Goal: Task Accomplishment & Management: Use online tool/utility

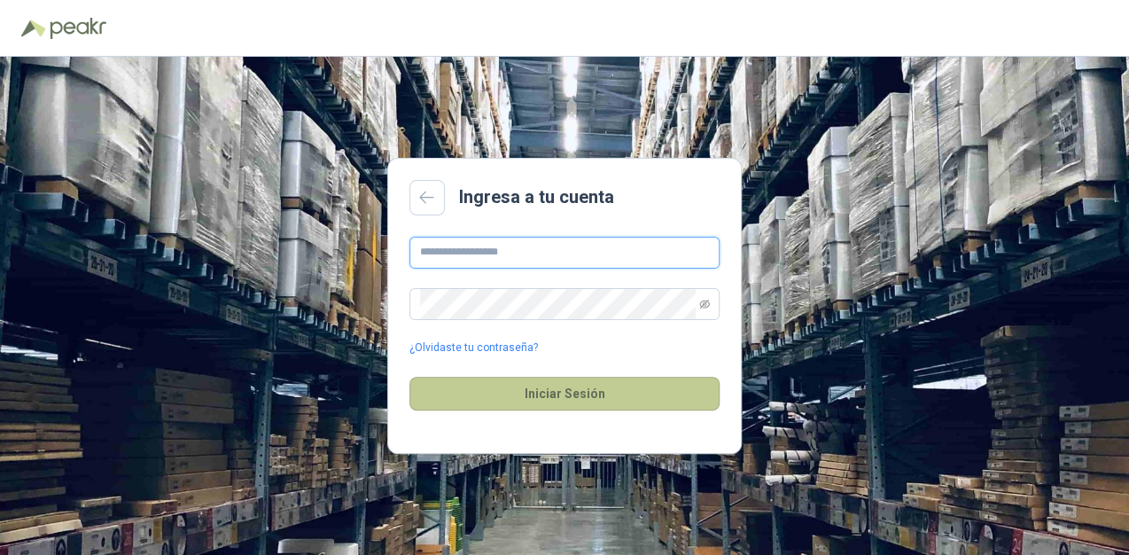
type input "**********"
click at [579, 391] on button "Iniciar Sesión" at bounding box center [564, 394] width 310 height 34
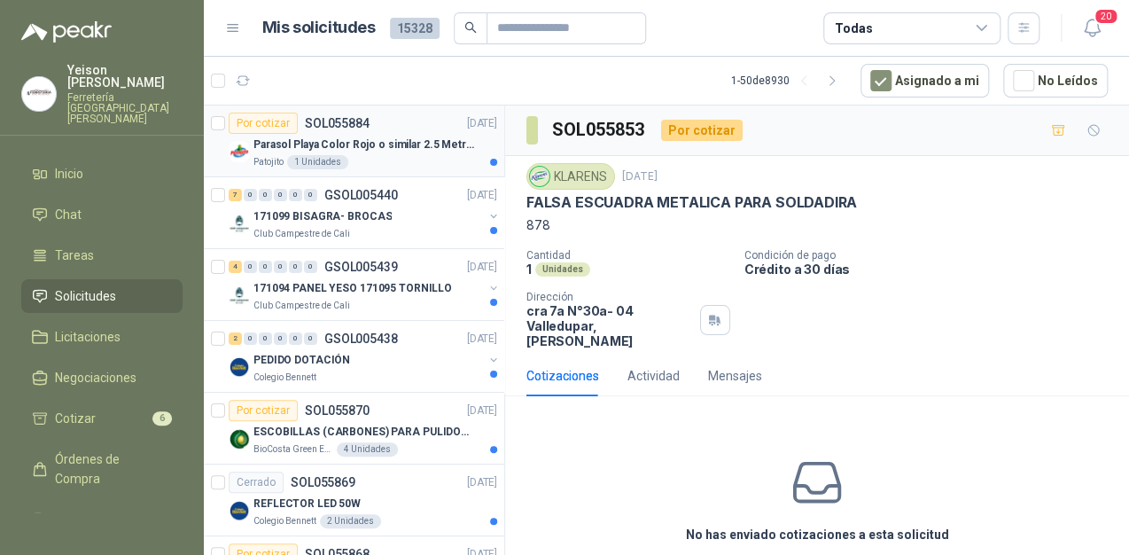
click at [391, 147] on p "Parasol Playa Color Rojo o similar 2.5 Metros Uv+50" at bounding box center [363, 144] width 221 height 17
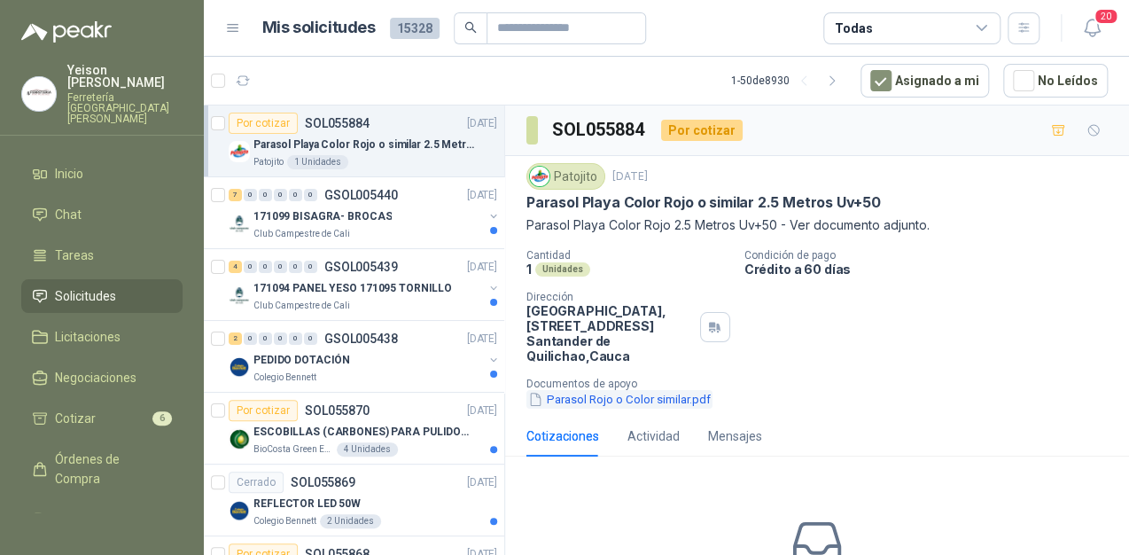
click at [587, 401] on button "Parasol Rojo o Color similar.pdf" at bounding box center [619, 399] width 186 height 19
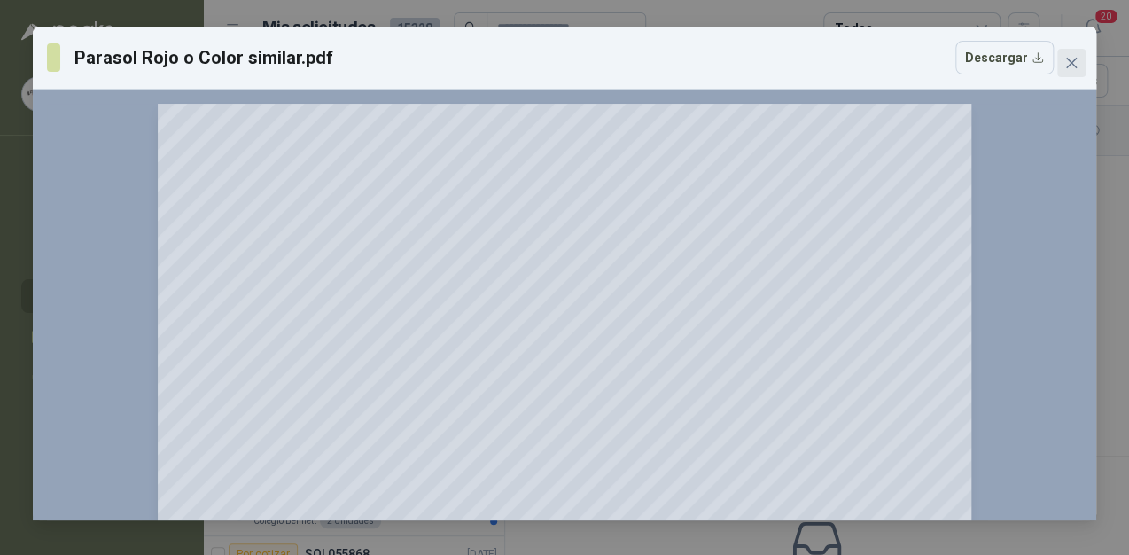
click at [1072, 66] on icon "close" at bounding box center [1071, 63] width 14 height 14
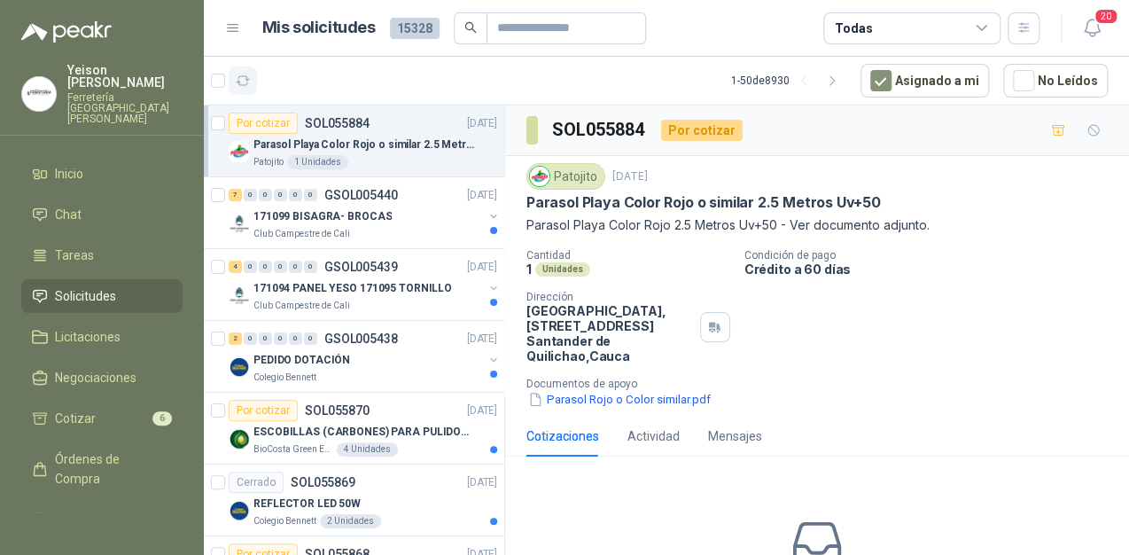
click at [245, 76] on icon "button" at bounding box center [243, 80] width 13 height 9
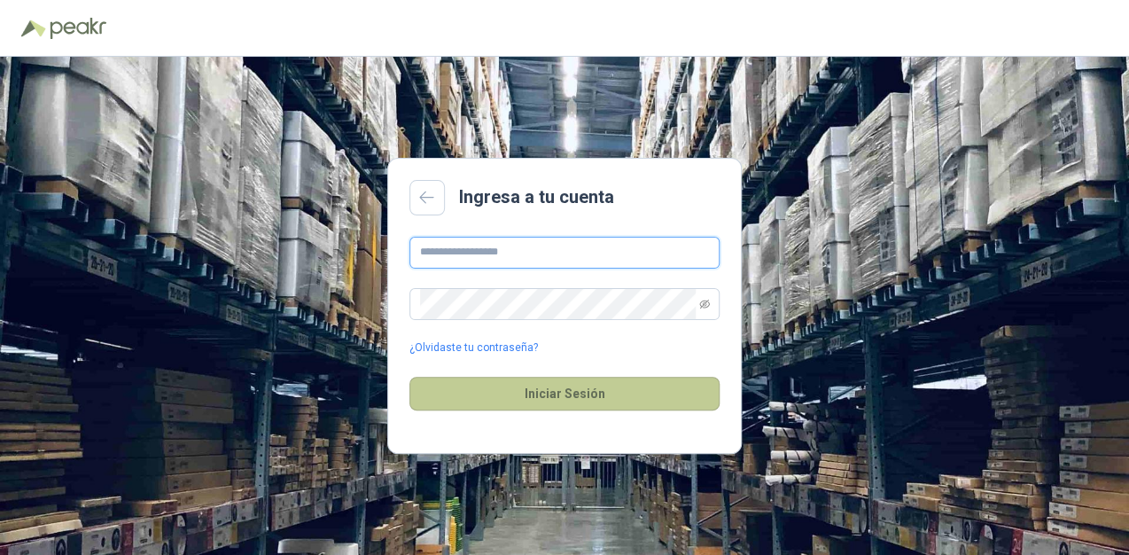
type input "**********"
click at [549, 401] on button "Iniciar Sesión" at bounding box center [564, 394] width 310 height 34
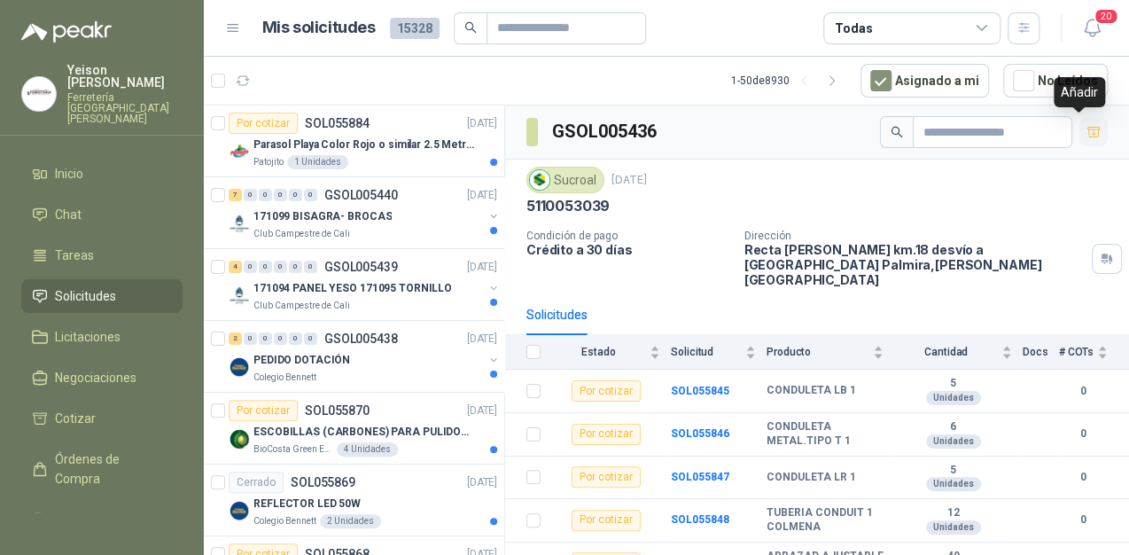
click at [1087, 136] on icon "button" at bounding box center [1093, 132] width 12 height 10
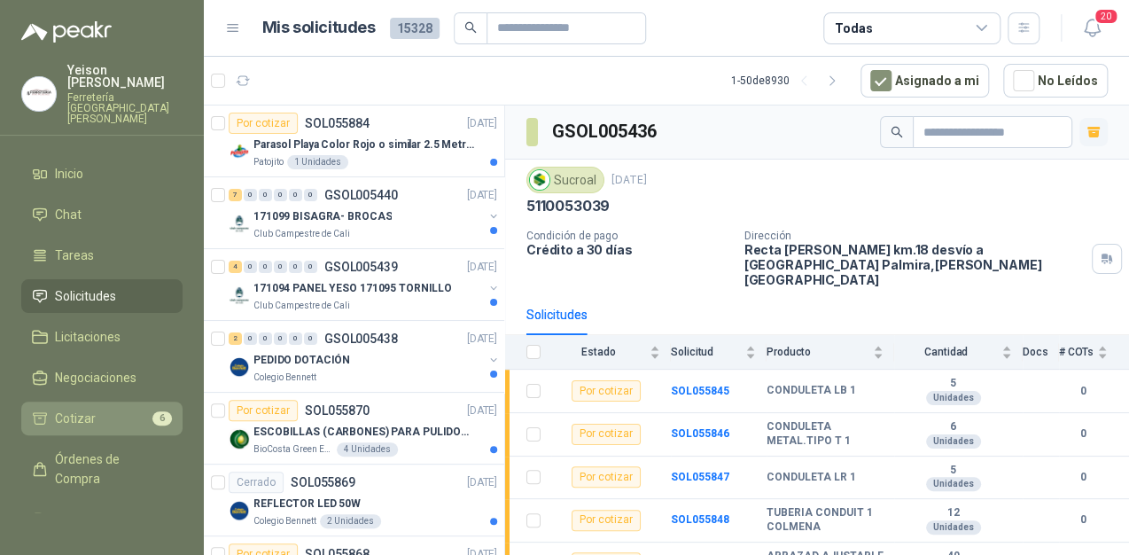
click at [103, 409] on li "Cotizar 6" at bounding box center [102, 418] width 140 height 19
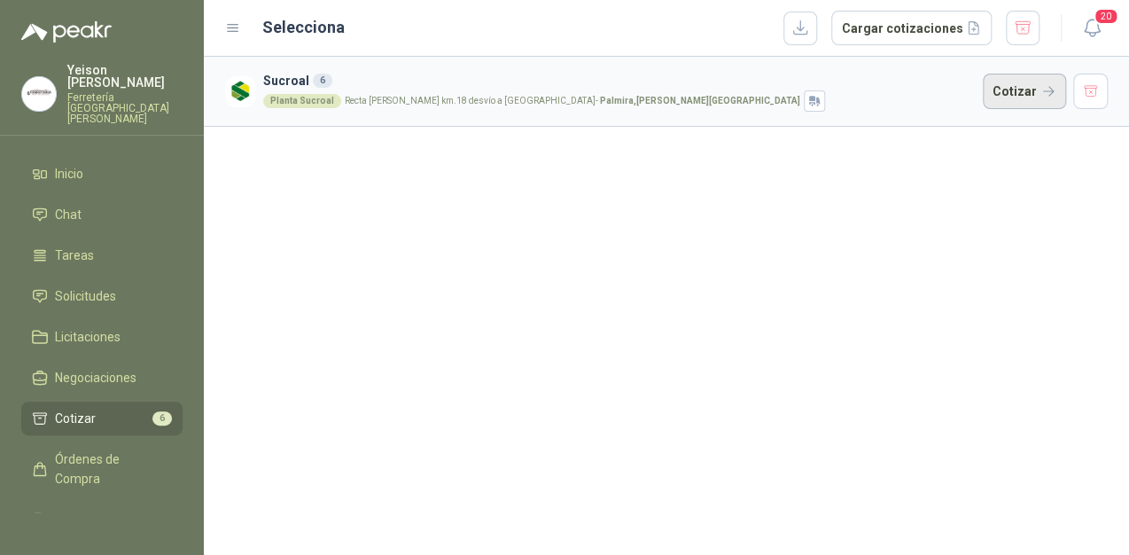
click at [1017, 92] on button "Cotizar" at bounding box center [1024, 91] width 83 height 35
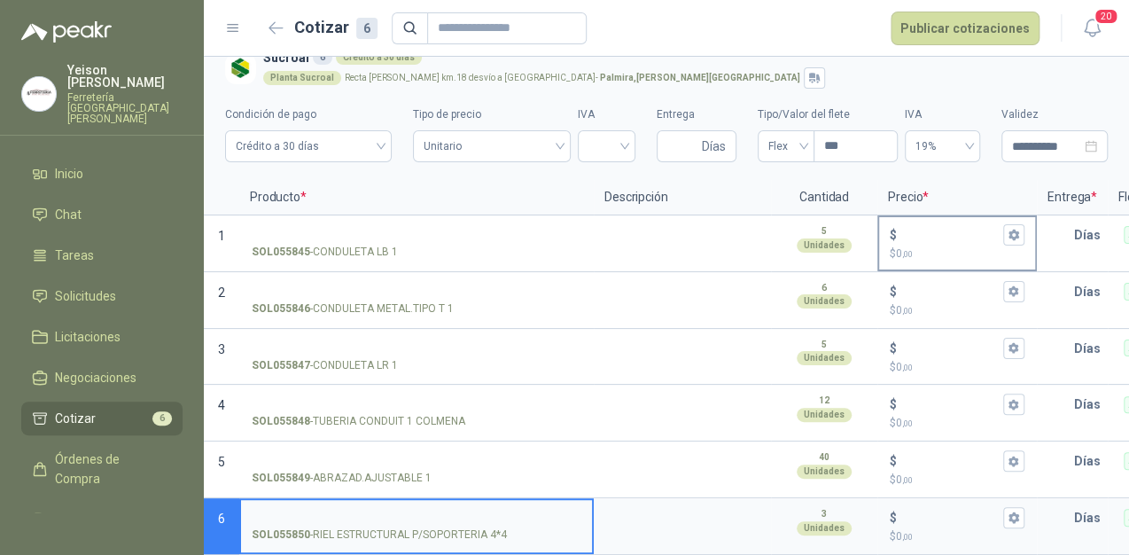
scroll to position [32, 0]
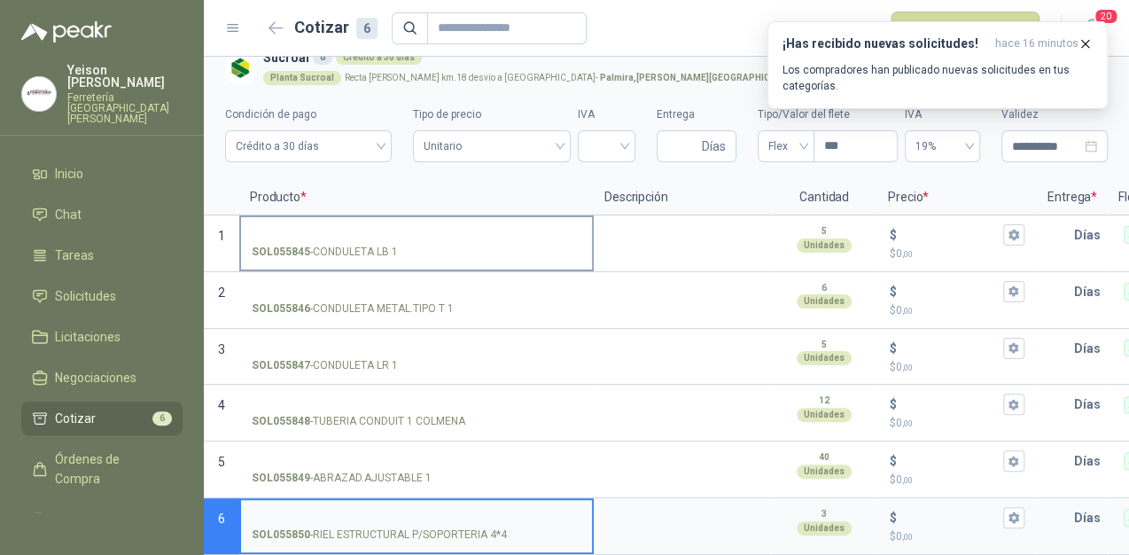
click at [380, 229] on input "SOL055845 - CONDULETA LB 1" at bounding box center [417, 235] width 330 height 13
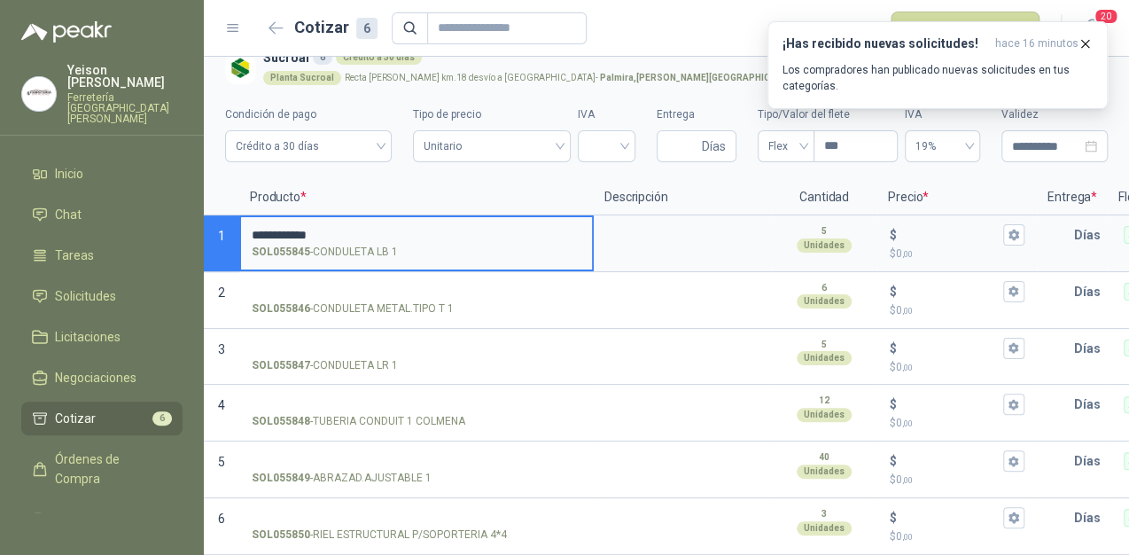
click at [269, 229] on input "**********" at bounding box center [417, 235] width 330 height 13
click at [263, 229] on input "**********" at bounding box center [417, 235] width 330 height 13
click at [369, 229] on input "**********" at bounding box center [417, 235] width 330 height 13
click at [335, 217] on label "**********" at bounding box center [416, 242] width 351 height 51
click at [335, 229] on input "**********" at bounding box center [417, 235] width 330 height 13
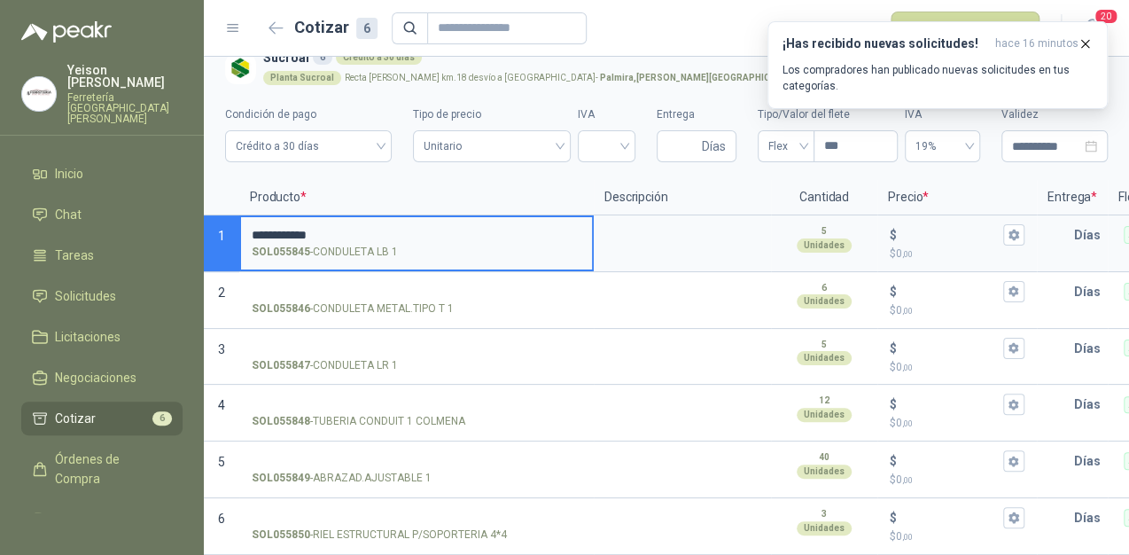
click at [331, 229] on input "**********" at bounding box center [417, 235] width 330 height 13
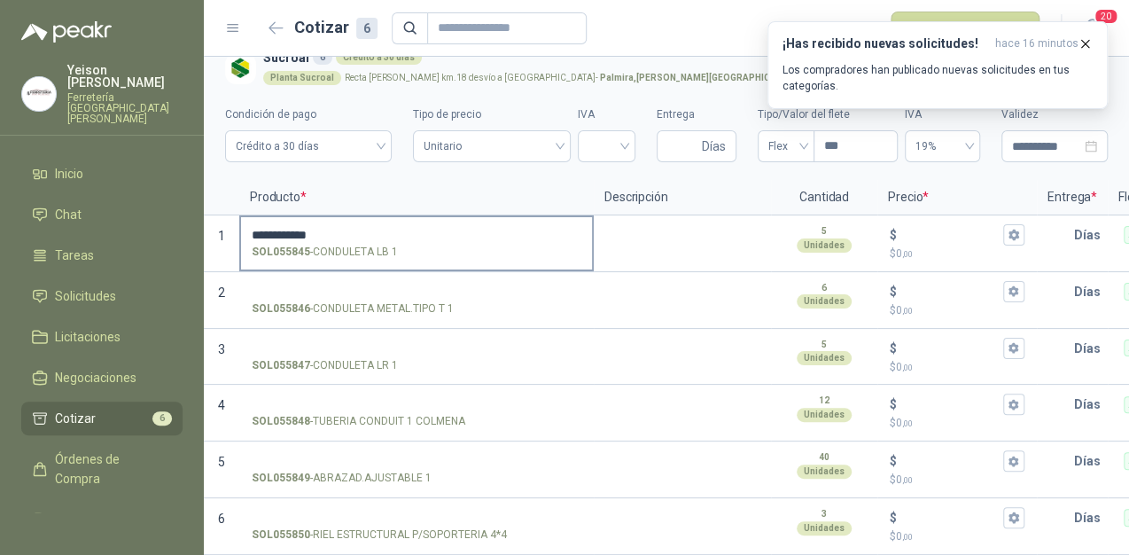
click at [394, 217] on label "**********" at bounding box center [416, 242] width 351 height 51
click at [394, 229] on input "**********" at bounding box center [417, 235] width 330 height 13
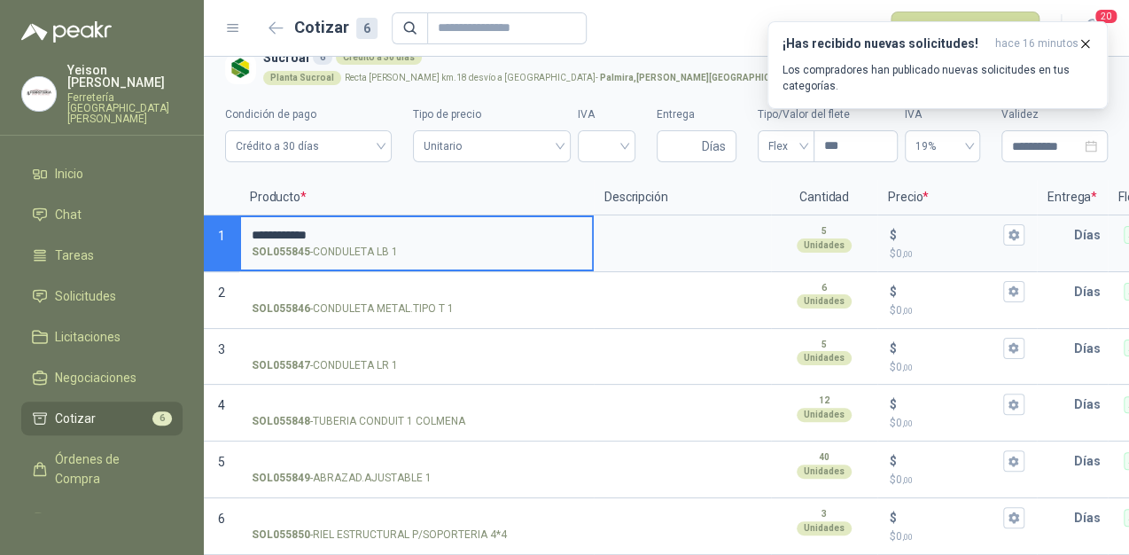
click at [359, 229] on input "**********" at bounding box center [417, 235] width 330 height 13
type input "**********"
click at [913, 228] on input "$ $ 0 ,00" at bounding box center [949, 234] width 99 height 13
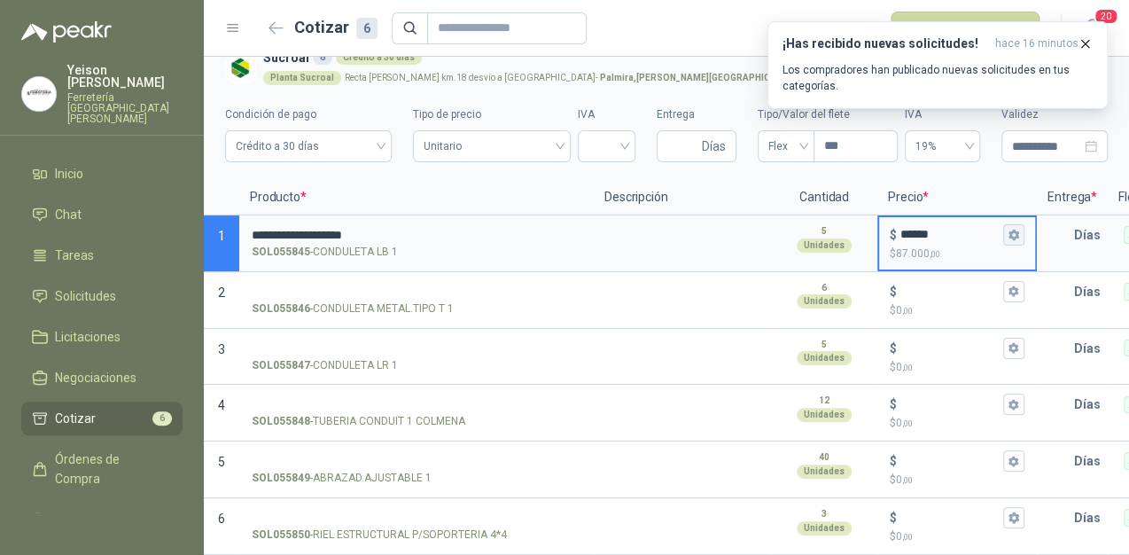
type input "******"
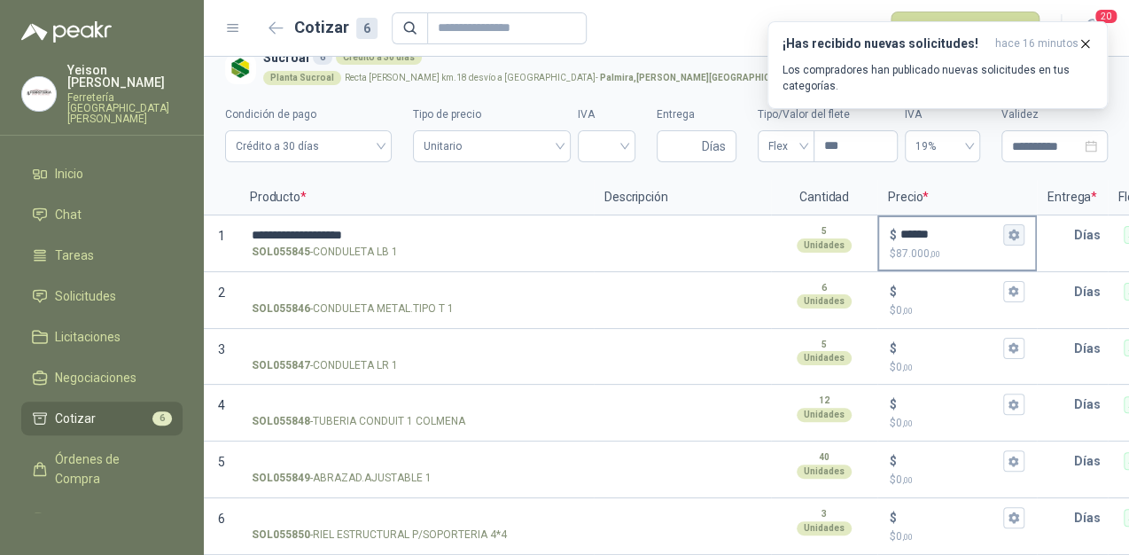
click at [1020, 224] on button "$ ****** $ 87.000 ,00" at bounding box center [1013, 234] width 21 height 21
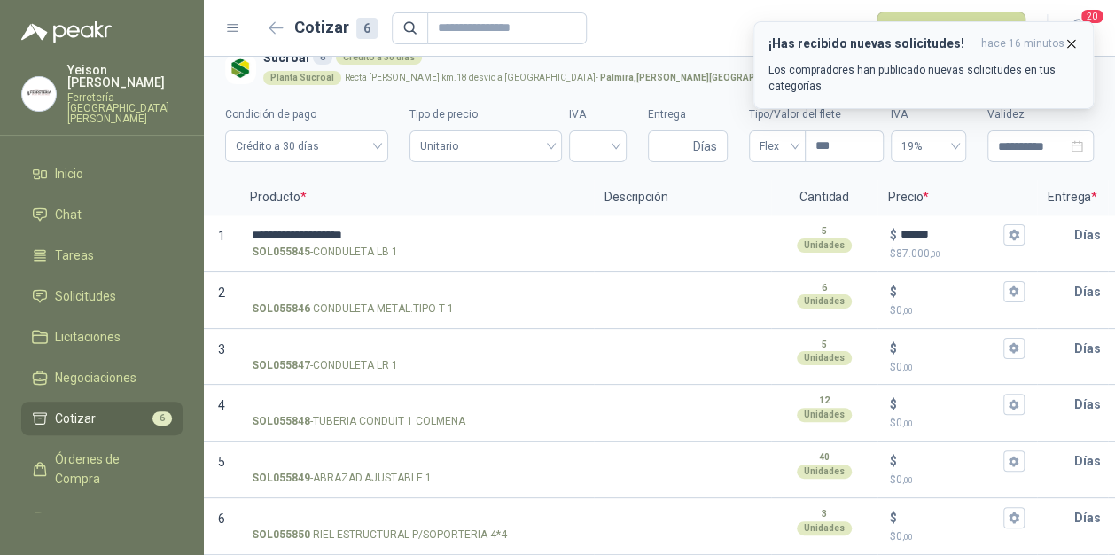
click at [1073, 38] on icon "button" at bounding box center [1071, 43] width 15 height 15
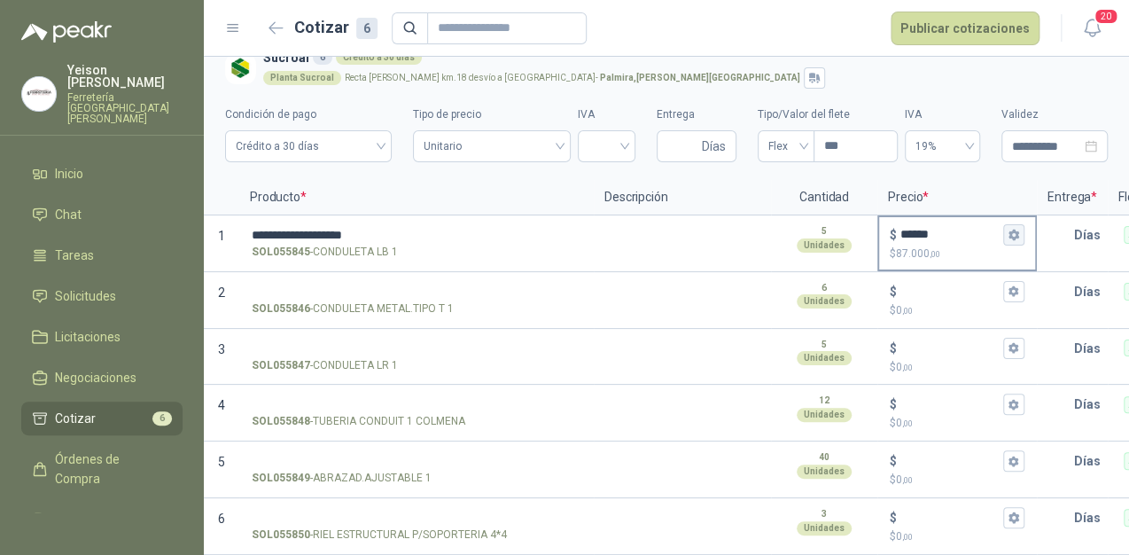
click at [1017, 230] on icon "button" at bounding box center [1014, 235] width 10 height 11
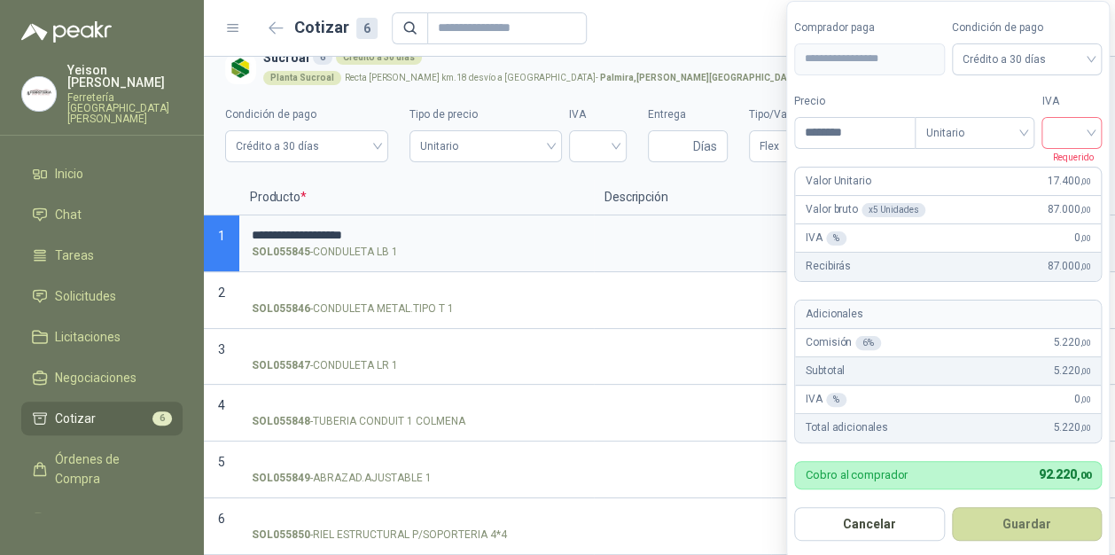
click at [1087, 121] on input "search" at bounding box center [1071, 131] width 39 height 27
click at [1065, 167] on div "19%" at bounding box center [1075, 169] width 33 height 19
click at [1009, 516] on button "Guardar" at bounding box center [1030, 524] width 152 height 34
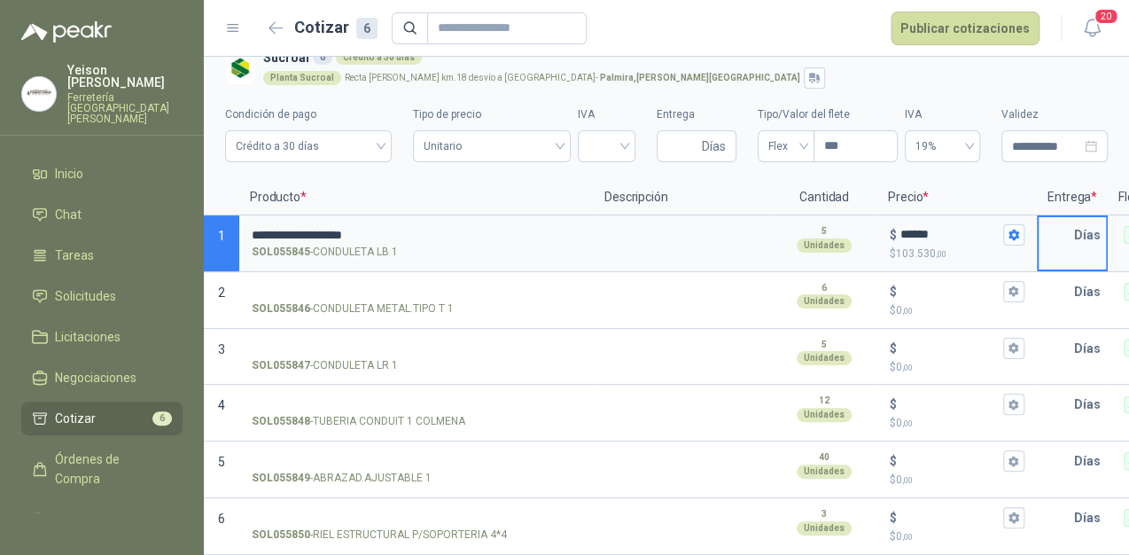
click at [1071, 220] on input "text" at bounding box center [1056, 234] width 35 height 35
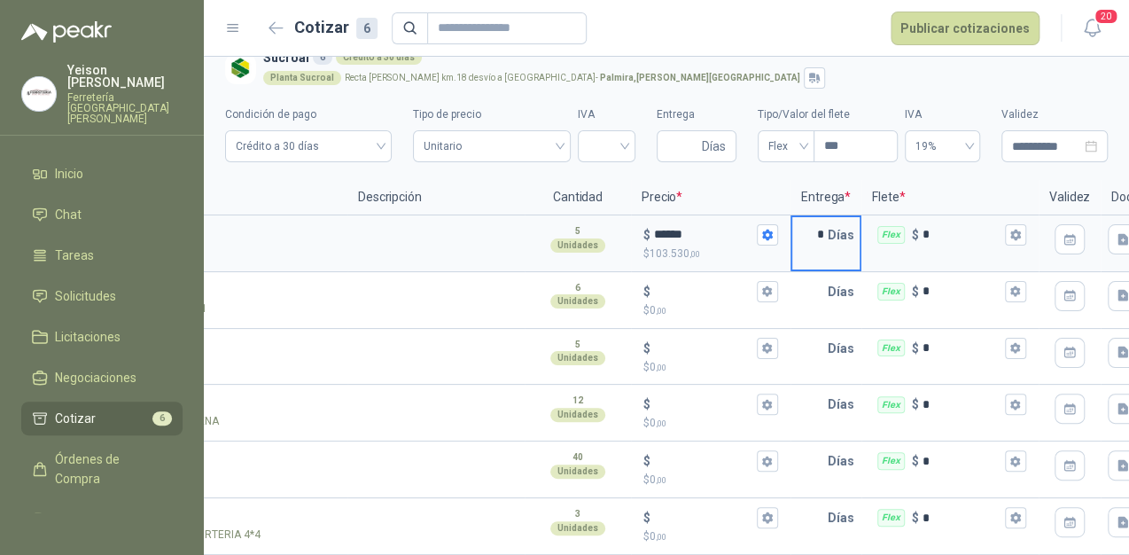
scroll to position [0, 294]
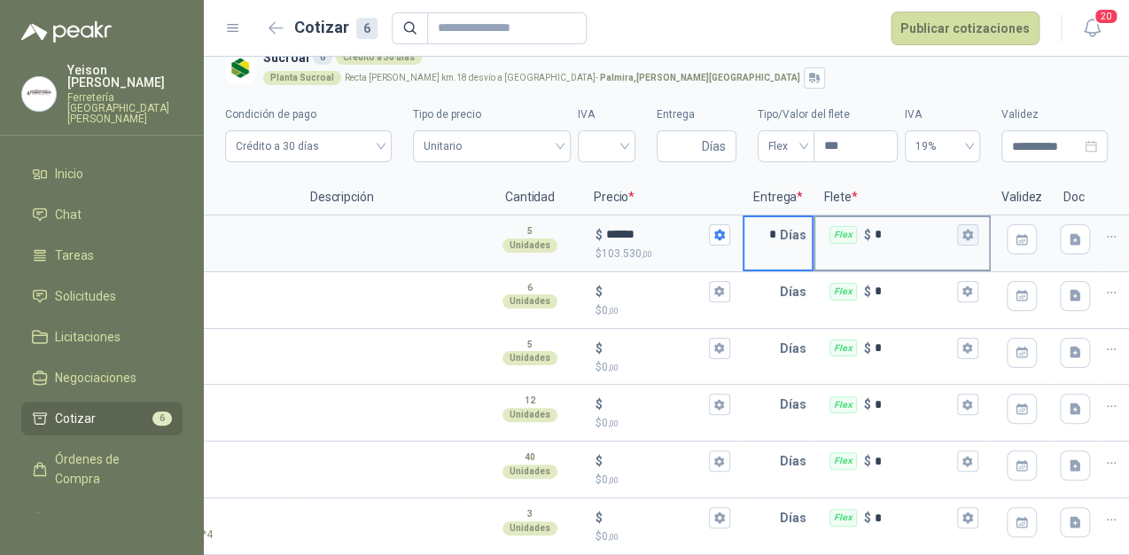
type input "*"
click at [978, 224] on button "Flex $ *" at bounding box center [967, 234] width 21 height 21
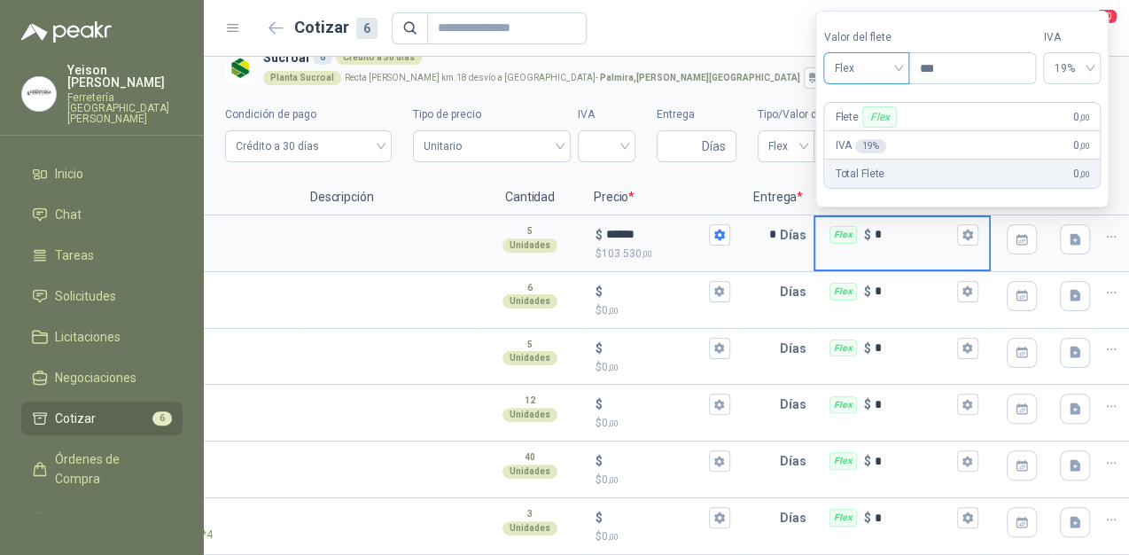
click at [908, 62] on div "Flex" at bounding box center [866, 68] width 86 height 32
click at [869, 131] on div "Incluido" at bounding box center [869, 134] width 62 height 19
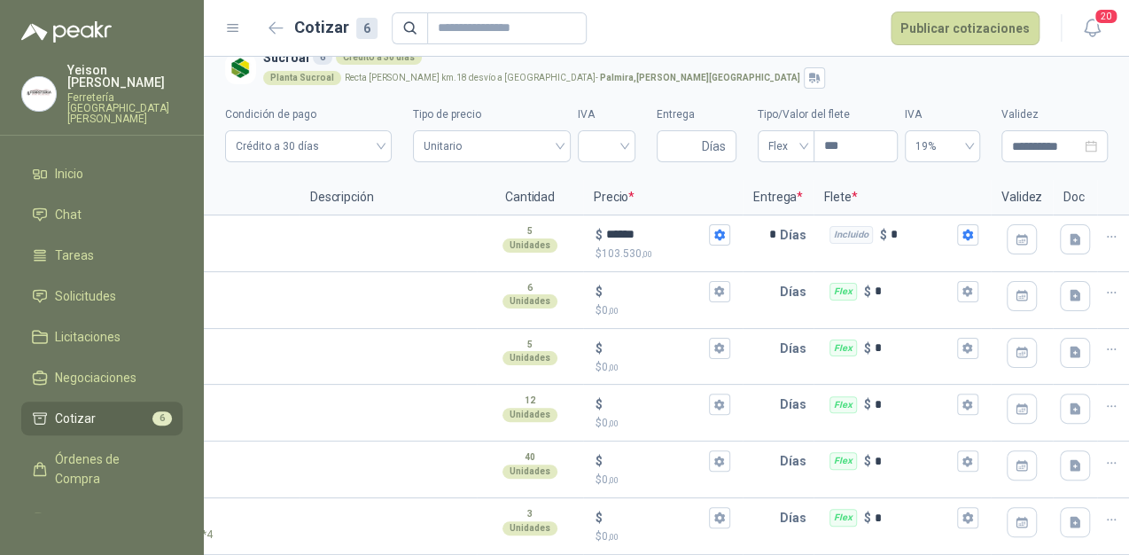
scroll to position [0, 0]
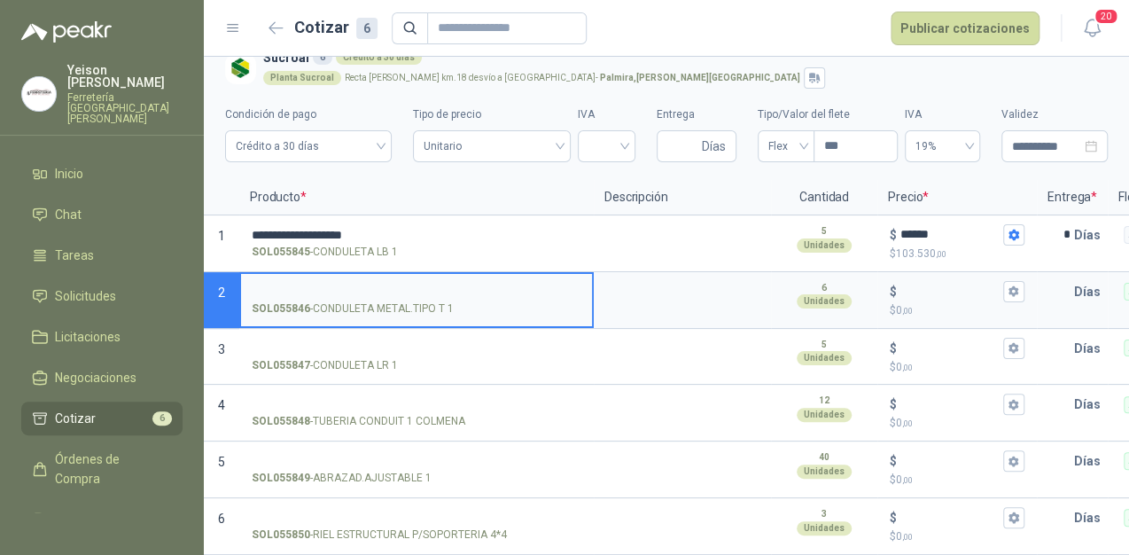
click at [305, 285] on input "SOL055846 - CONDULETA METAL.TIPO T 1" at bounding box center [417, 291] width 330 height 13
type input "**********"
click at [904, 284] on input "$ $ 0 ,00" at bounding box center [949, 290] width 99 height 13
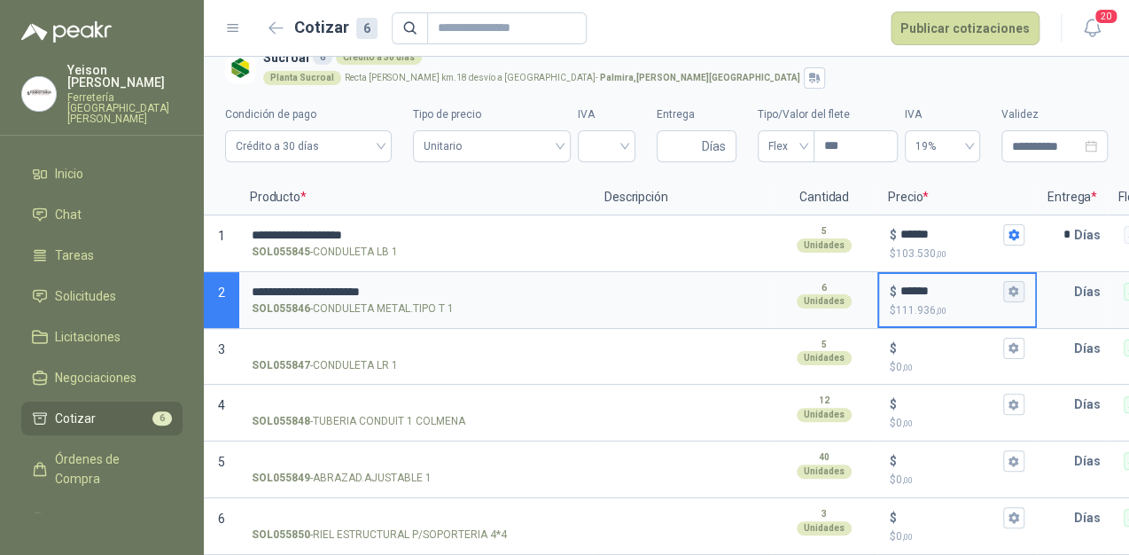
type input "******"
click at [1010, 285] on icon "button" at bounding box center [1014, 291] width 12 height 12
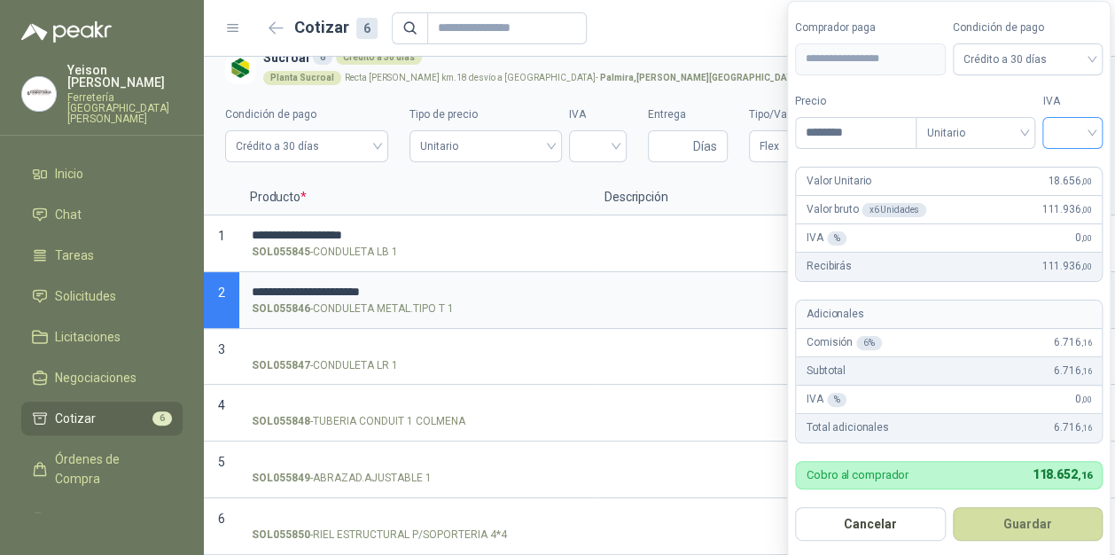
click at [1082, 123] on input "search" at bounding box center [1072, 131] width 39 height 27
click at [1076, 171] on div "19%" at bounding box center [1076, 169] width 33 height 19
click at [1032, 516] on button "Guardar" at bounding box center [1031, 524] width 152 height 34
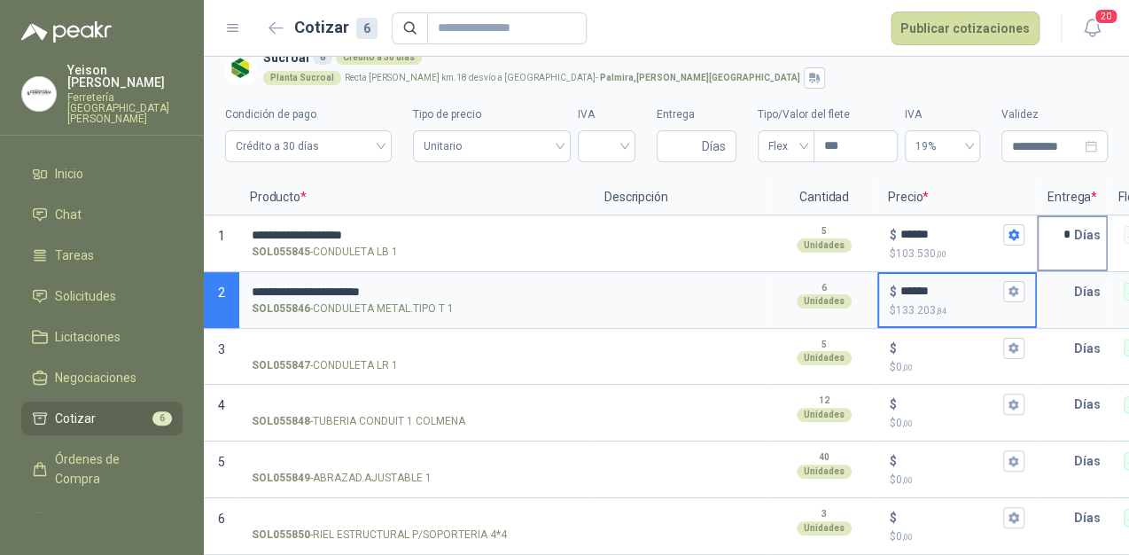
click at [1072, 227] on input "*" at bounding box center [1056, 234] width 35 height 35
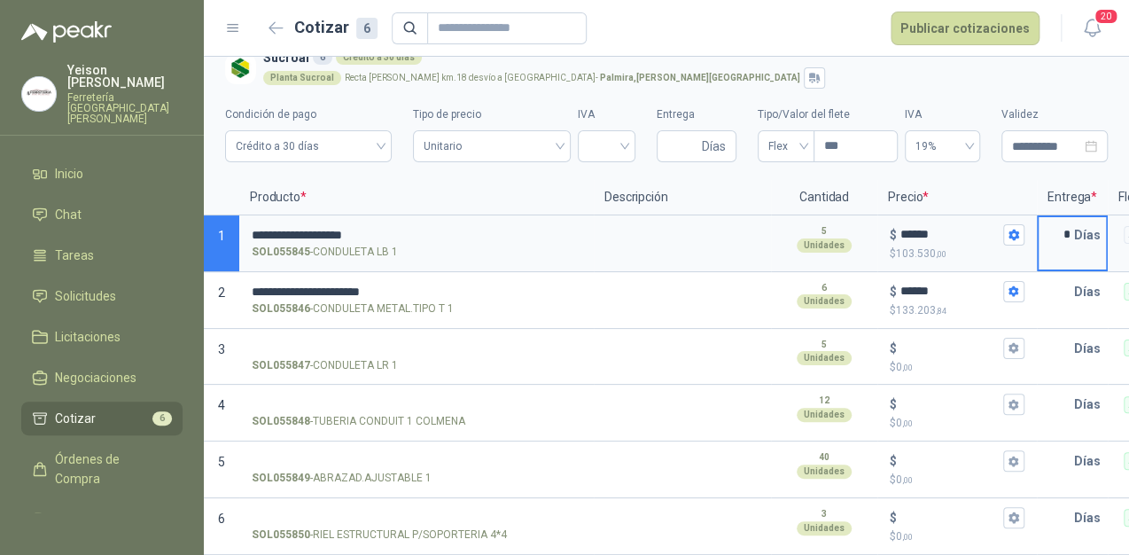
click at [1072, 227] on input "*" at bounding box center [1056, 234] width 35 height 35
type input "*"
click at [1073, 281] on input "text" at bounding box center [1056, 291] width 35 height 35
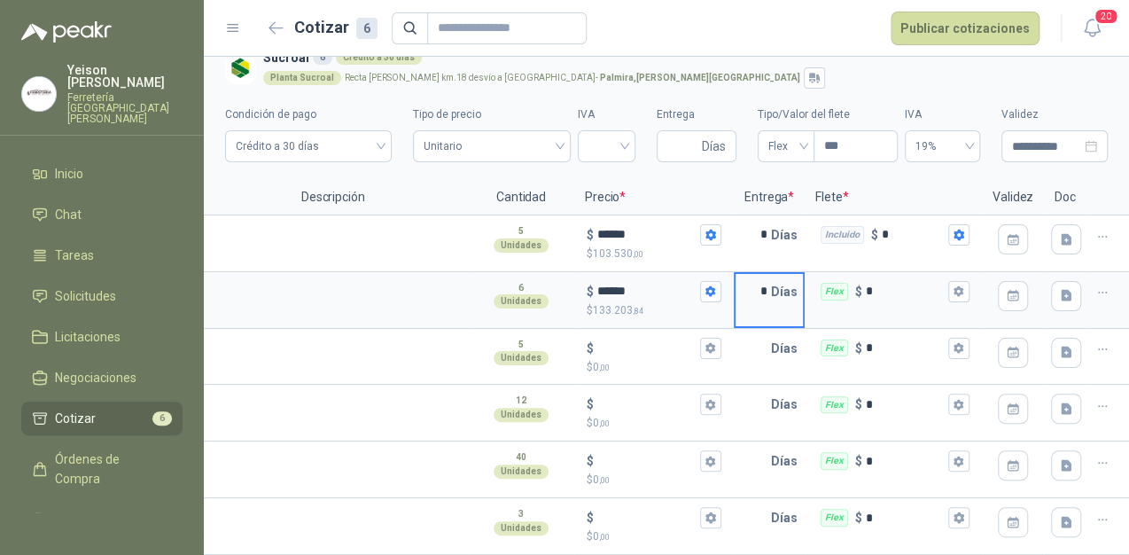
scroll to position [0, 326]
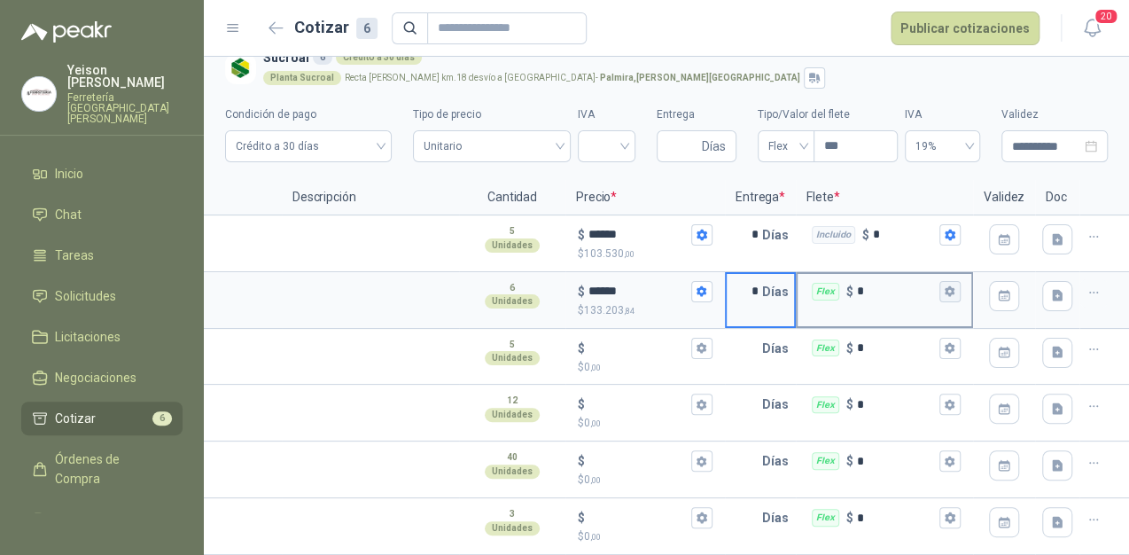
type input "*"
click at [939, 284] on button "Flex $ *" at bounding box center [949, 291] width 21 height 21
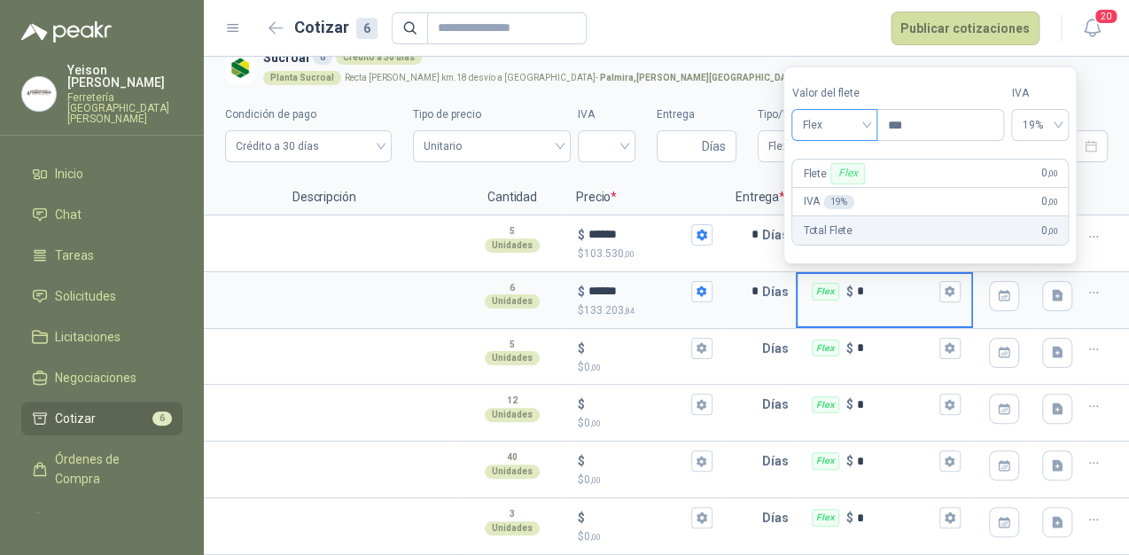
click at [865, 117] on span "Flex" at bounding box center [834, 125] width 65 height 27
click at [829, 186] on div "Incluido" at bounding box center [837, 190] width 62 height 19
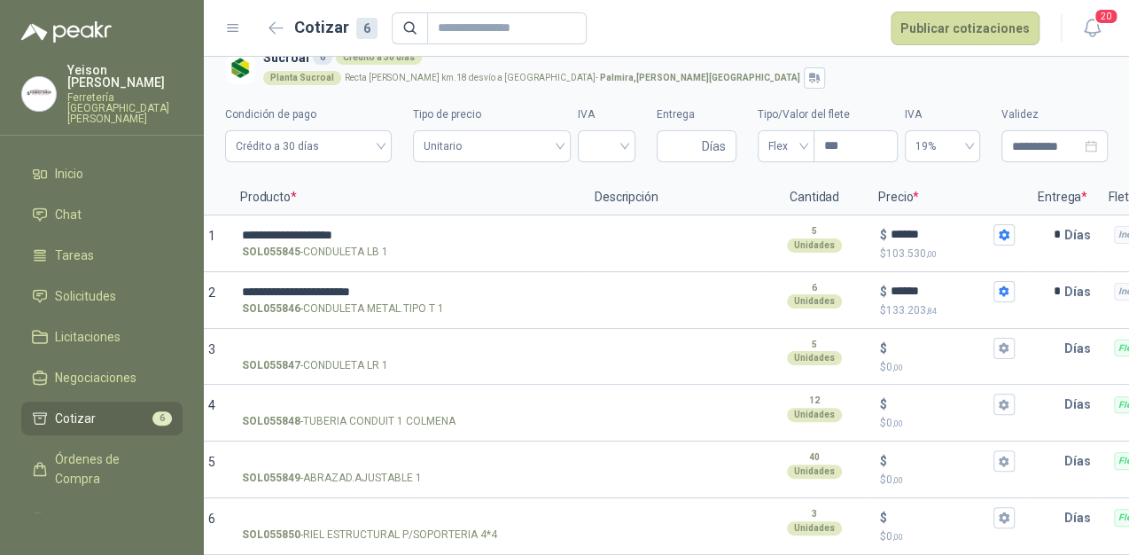
scroll to position [0, 0]
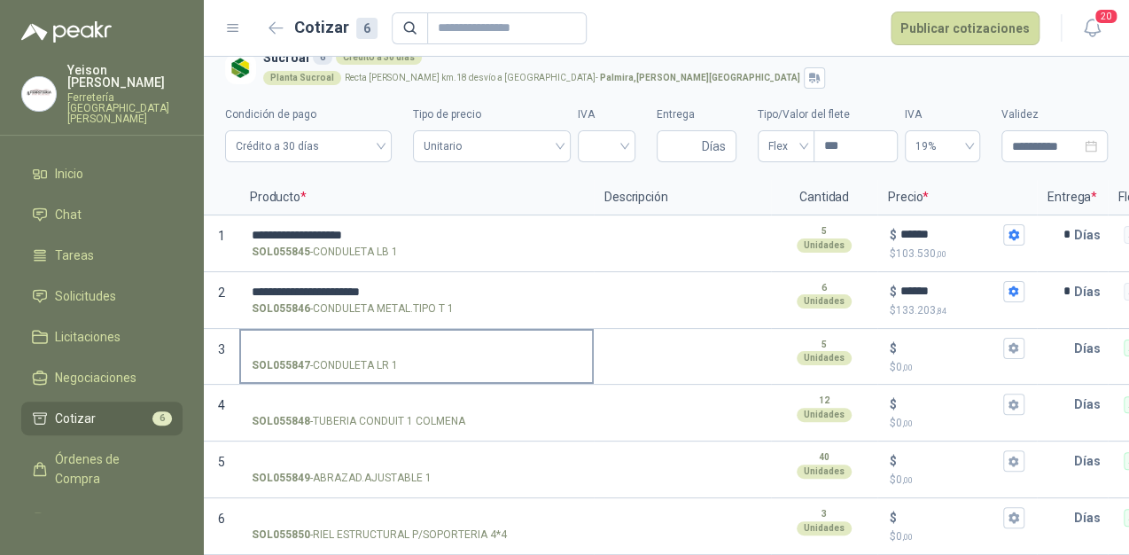
click at [307, 342] on input "SOL055847 - CONDULETA LR 1" at bounding box center [417, 348] width 330 height 13
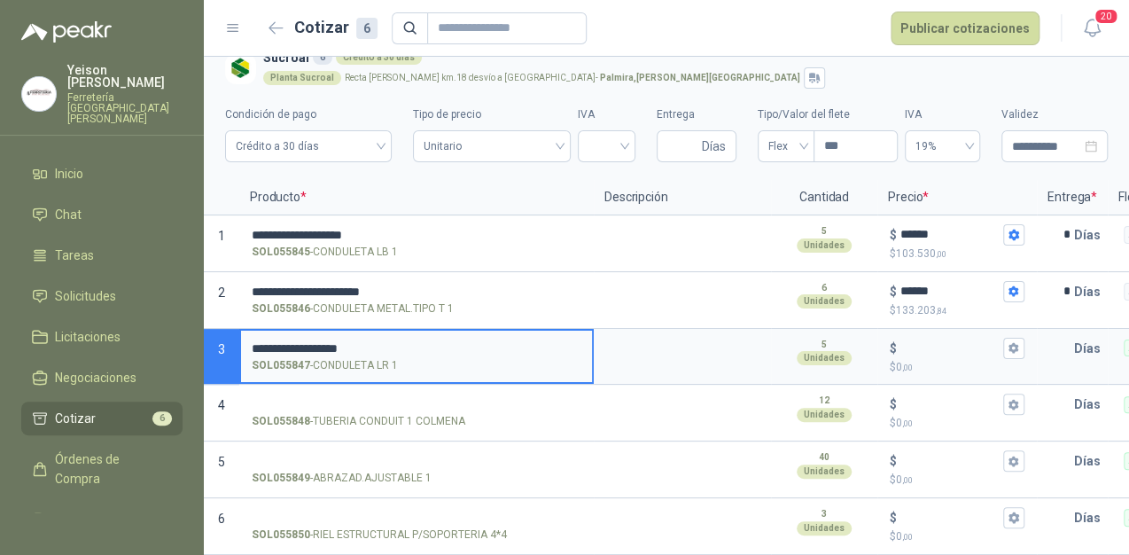
type input "**********"
click at [901, 341] on input "$ $ 0 ,00" at bounding box center [949, 347] width 99 height 13
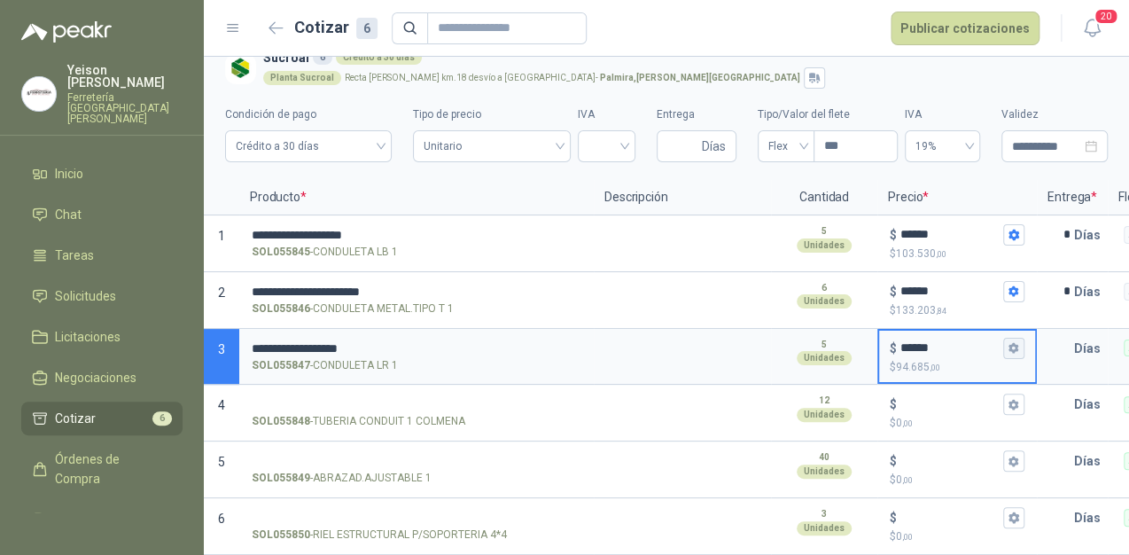
type input "******"
click at [1017, 343] on icon "button" at bounding box center [1014, 348] width 10 height 11
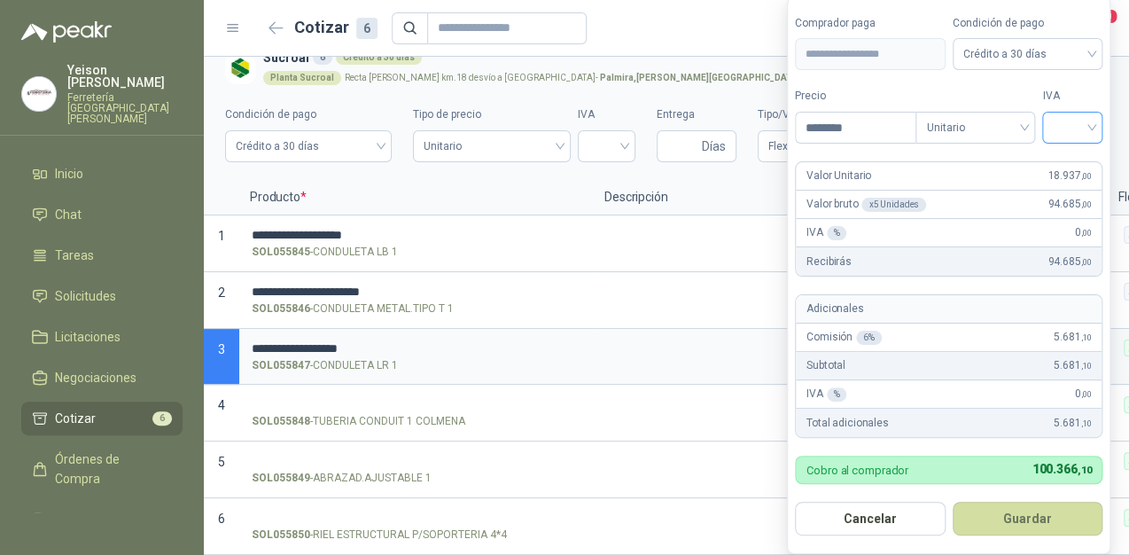
click at [1103, 124] on div at bounding box center [1072, 128] width 60 height 32
click at [1062, 167] on div "19%" at bounding box center [1076, 165] width 33 height 19
click at [1025, 514] on button "Guardar" at bounding box center [1031, 519] width 152 height 34
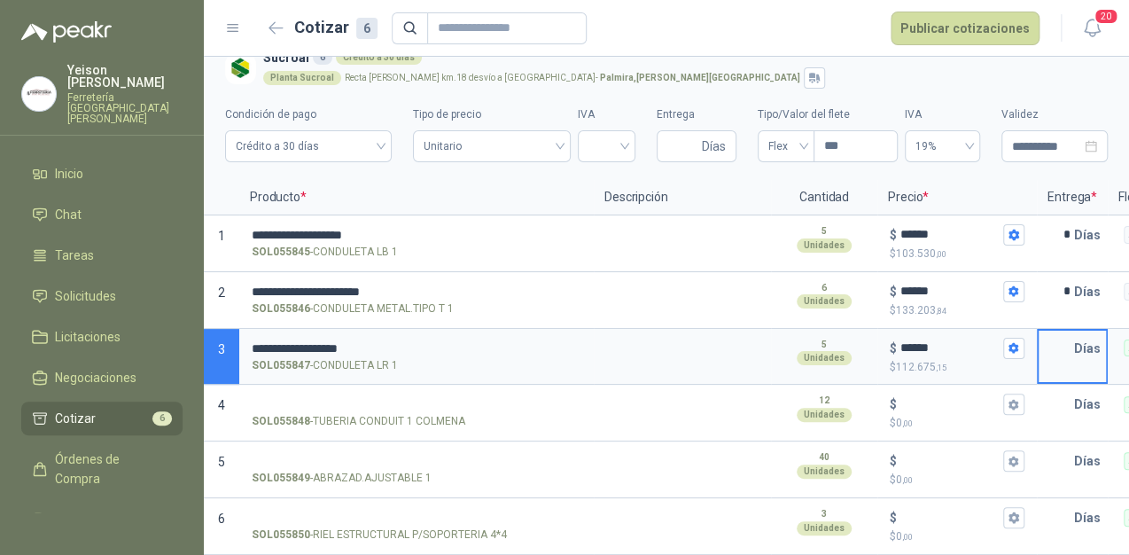
click at [1071, 337] on input "text" at bounding box center [1056, 348] width 35 height 35
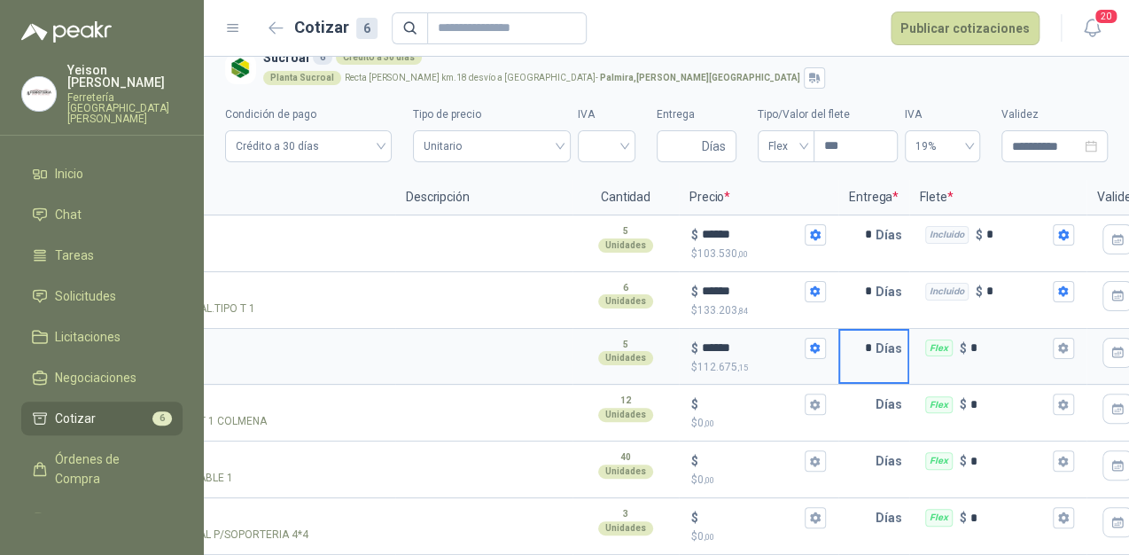
scroll to position [0, 241]
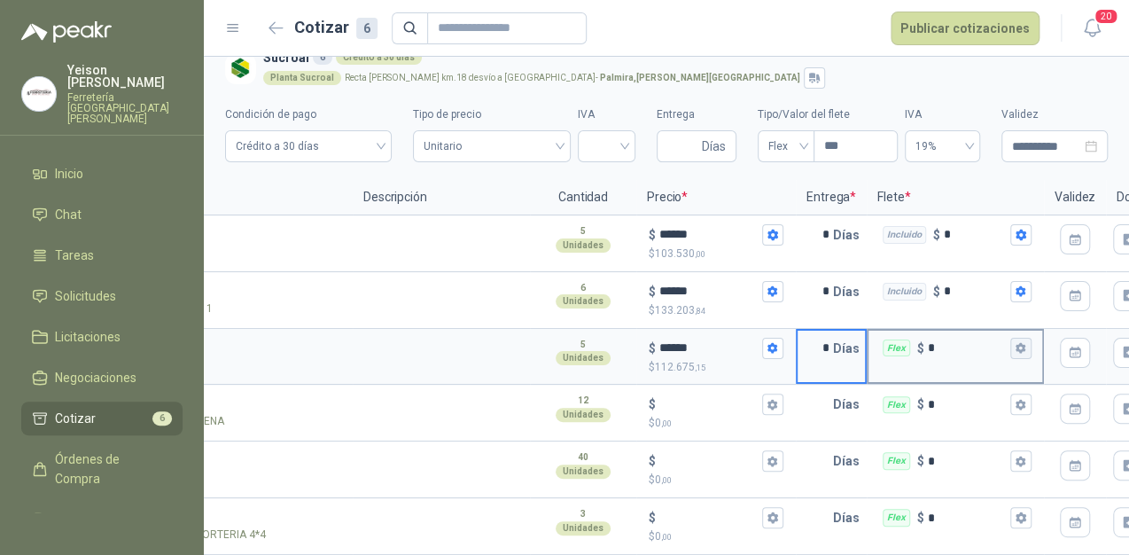
type input "*"
click at [1021, 342] on icon "button" at bounding box center [1021, 348] width 12 height 12
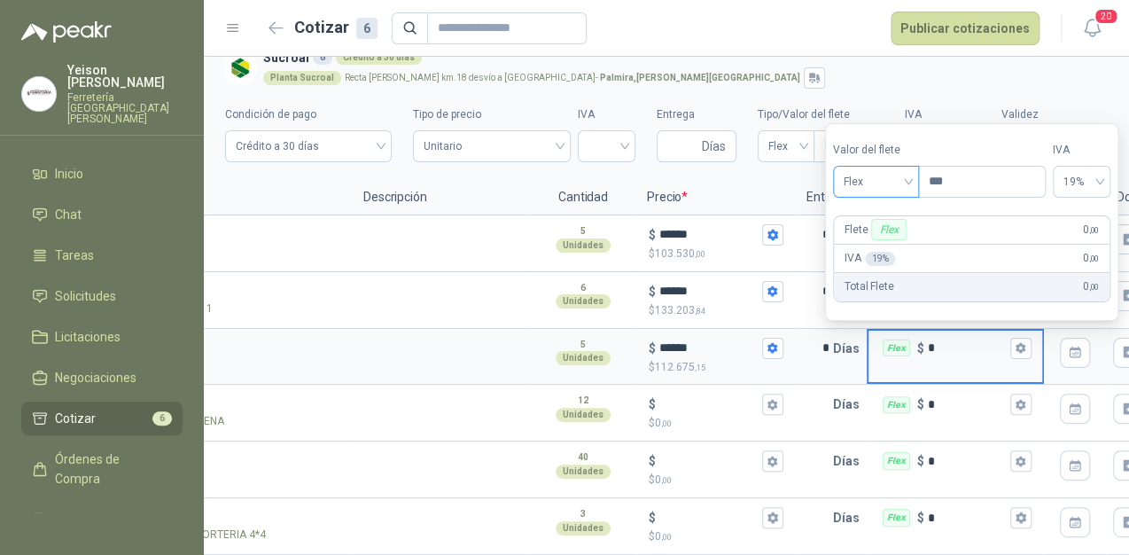
click at [900, 174] on span "Flex" at bounding box center [876, 181] width 65 height 27
click at [879, 244] on div "Incluido" at bounding box center [877, 247] width 62 height 19
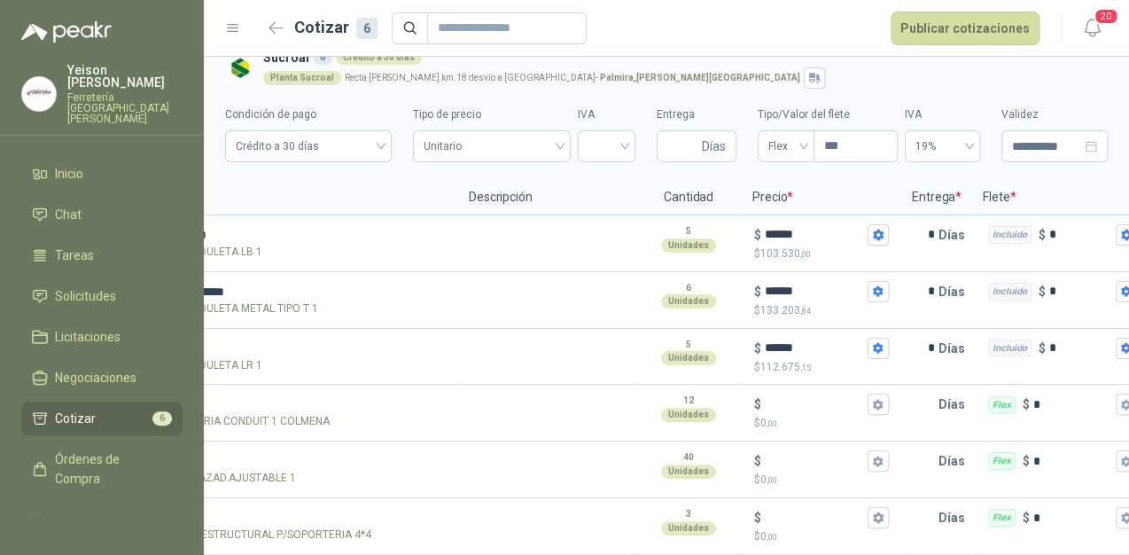
scroll to position [0, 0]
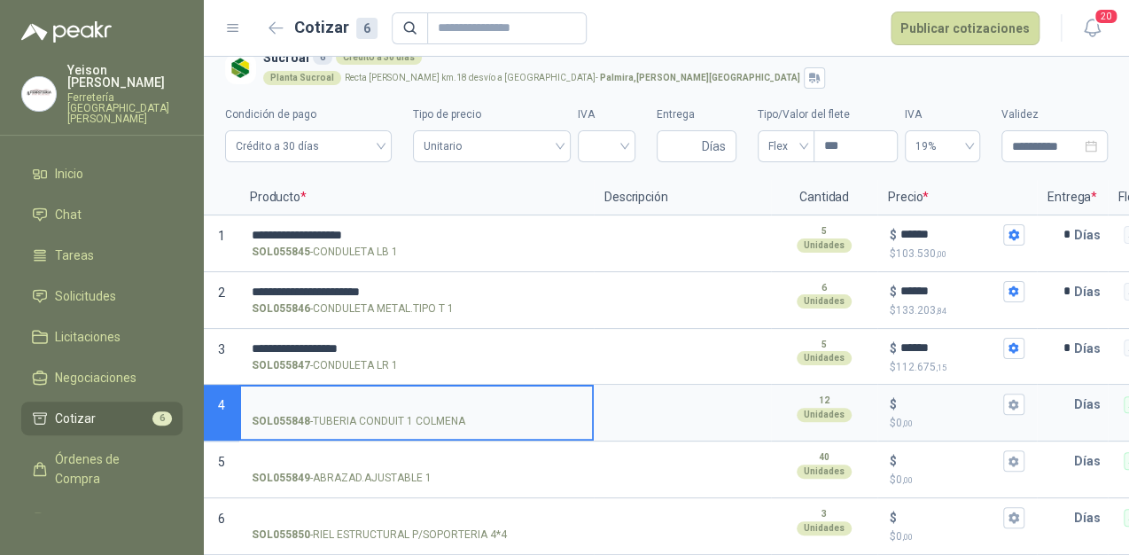
click at [347, 398] on input "SOL055848 - TUBERIA CONDUIT 1 COLMENA" at bounding box center [417, 404] width 330 height 13
type input "**********"
click at [932, 399] on div "$" at bounding box center [957, 404] width 135 height 21
click at [932, 399] on input "$ $ 0 ,00" at bounding box center [949, 404] width 99 height 13
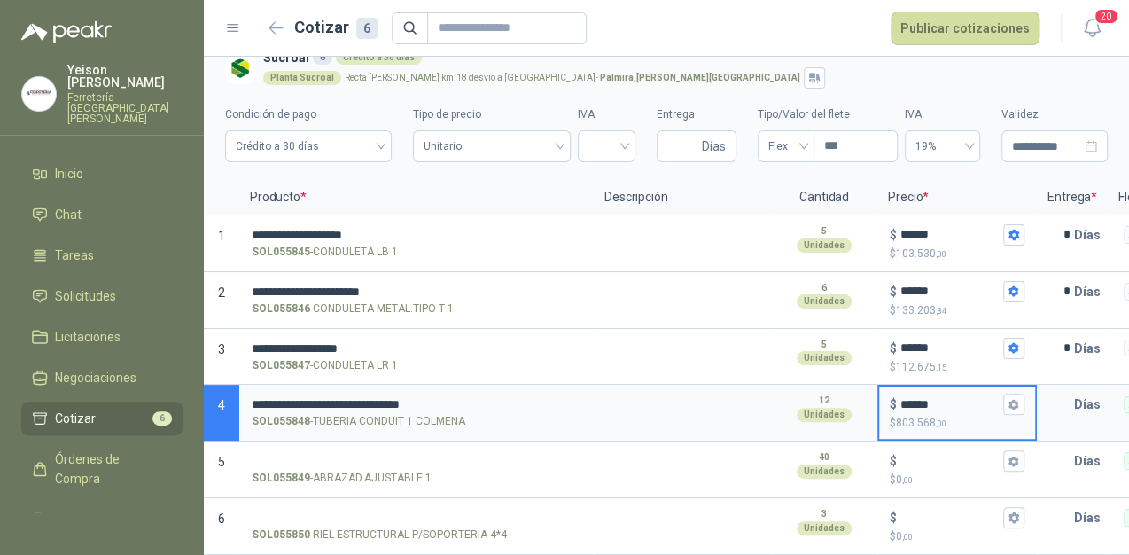
type input "******"
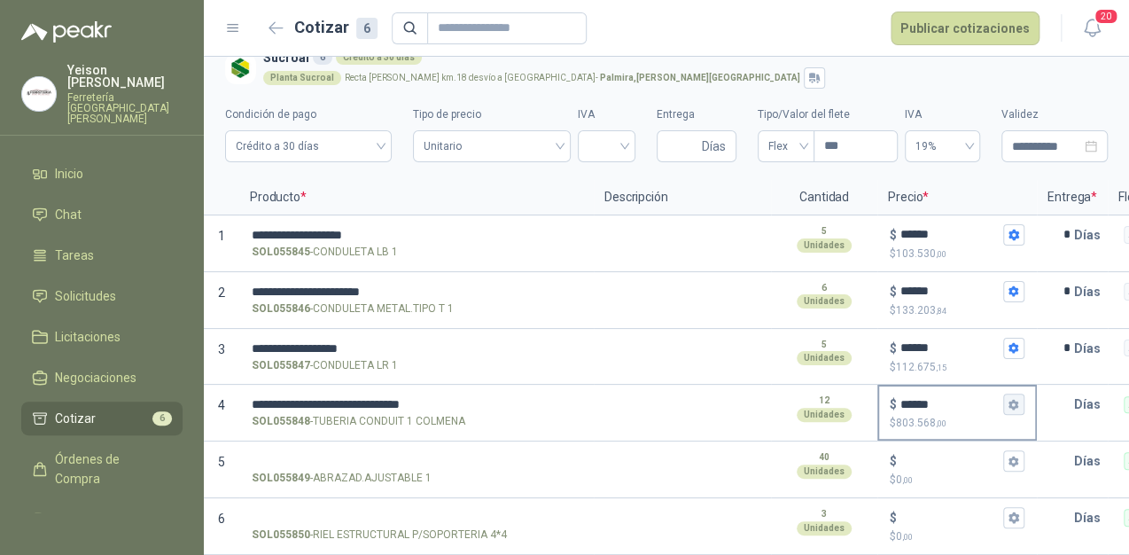
click at [1015, 399] on icon "button" at bounding box center [1014, 405] width 12 height 12
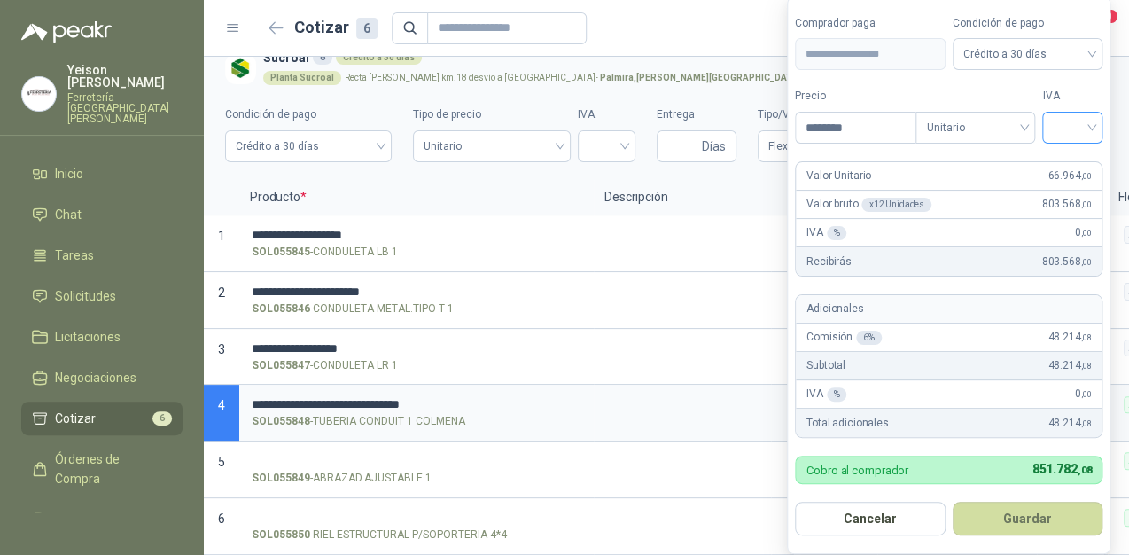
click at [1086, 128] on input "search" at bounding box center [1072, 126] width 39 height 27
click at [1064, 160] on div "19%" at bounding box center [1076, 165] width 33 height 19
click at [1026, 514] on button "Guardar" at bounding box center [1031, 519] width 152 height 34
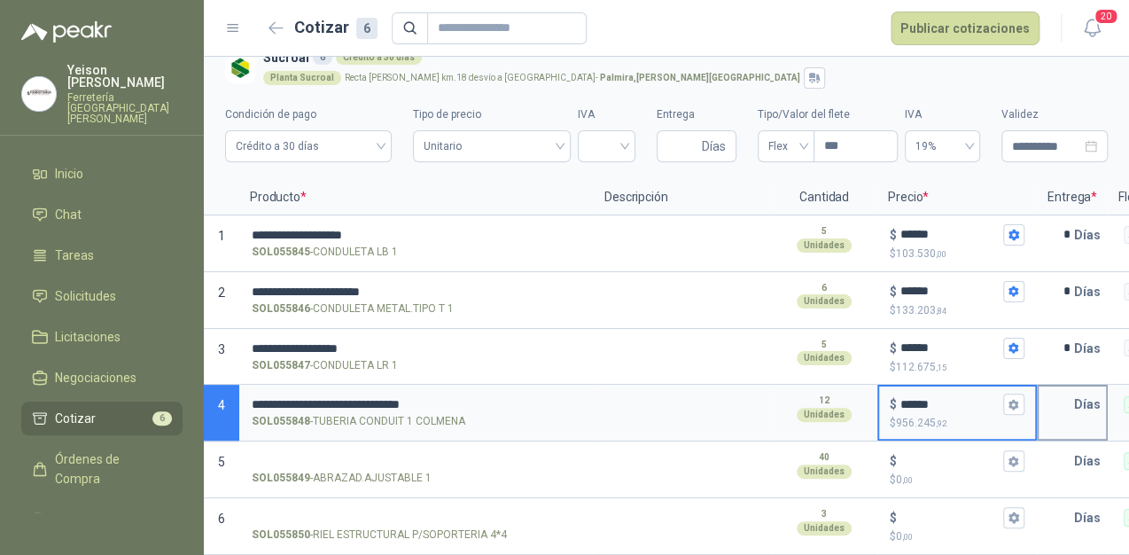
click at [1042, 388] on input "text" at bounding box center [1056, 403] width 35 height 35
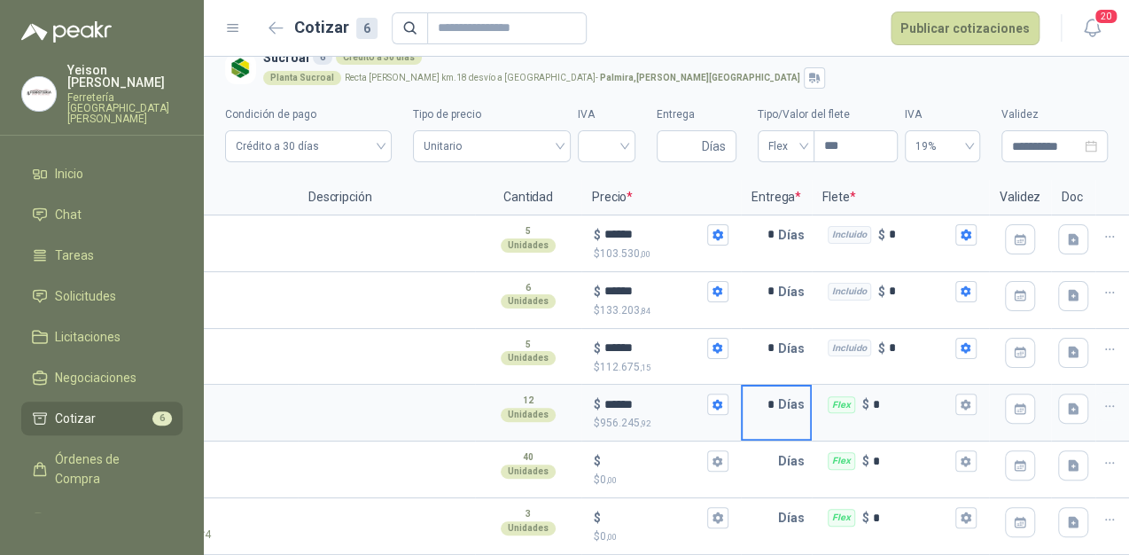
scroll to position [0, 316]
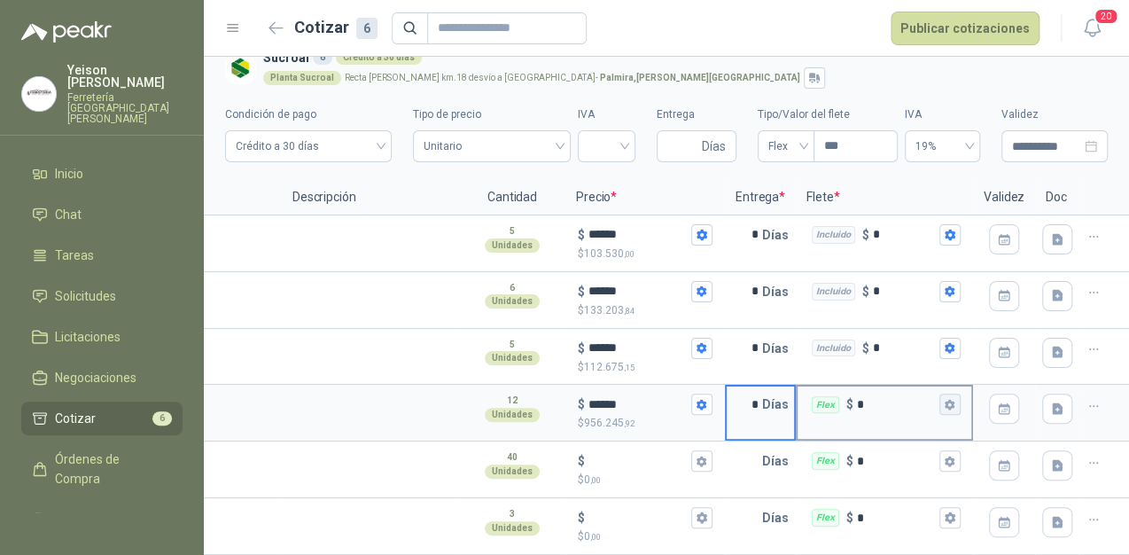
type input "*"
click at [947, 398] on button "Flex $ *" at bounding box center [949, 404] width 21 height 21
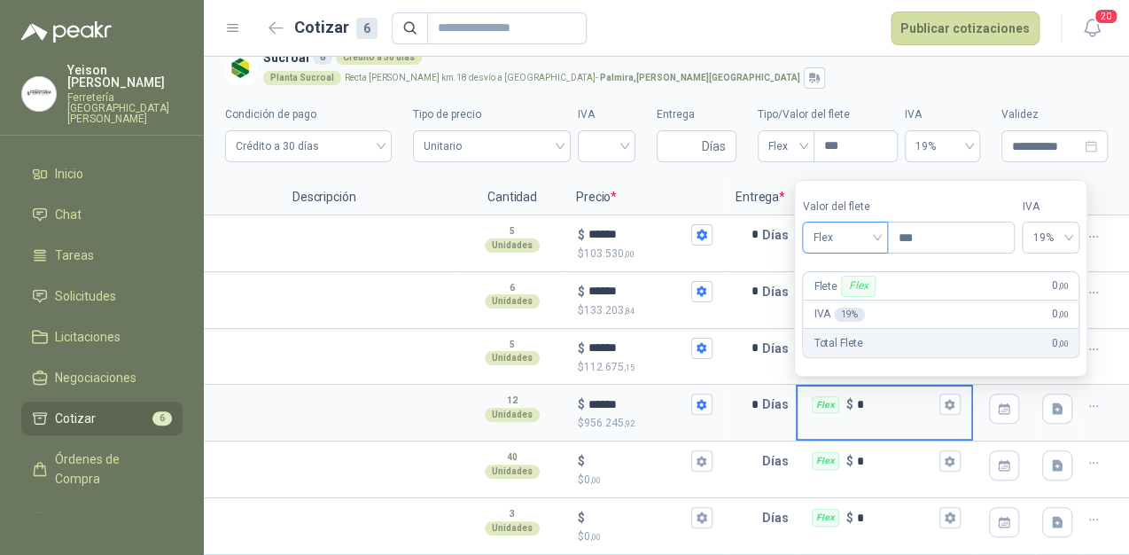
click at [869, 232] on span "Flex" at bounding box center [845, 237] width 65 height 27
click at [836, 299] on div "Incluido" at bounding box center [847, 303] width 62 height 19
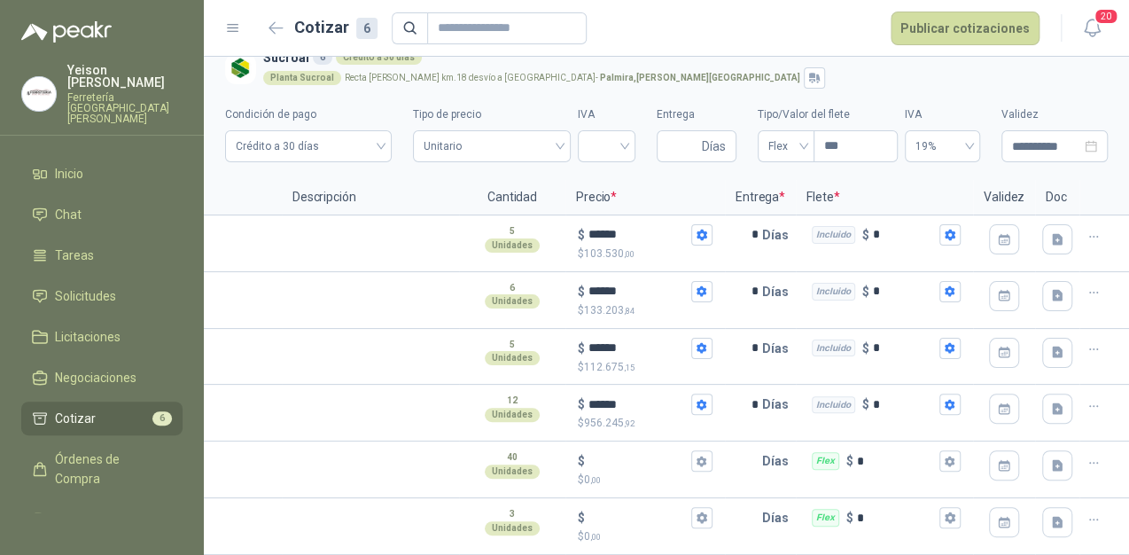
scroll to position [0, 0]
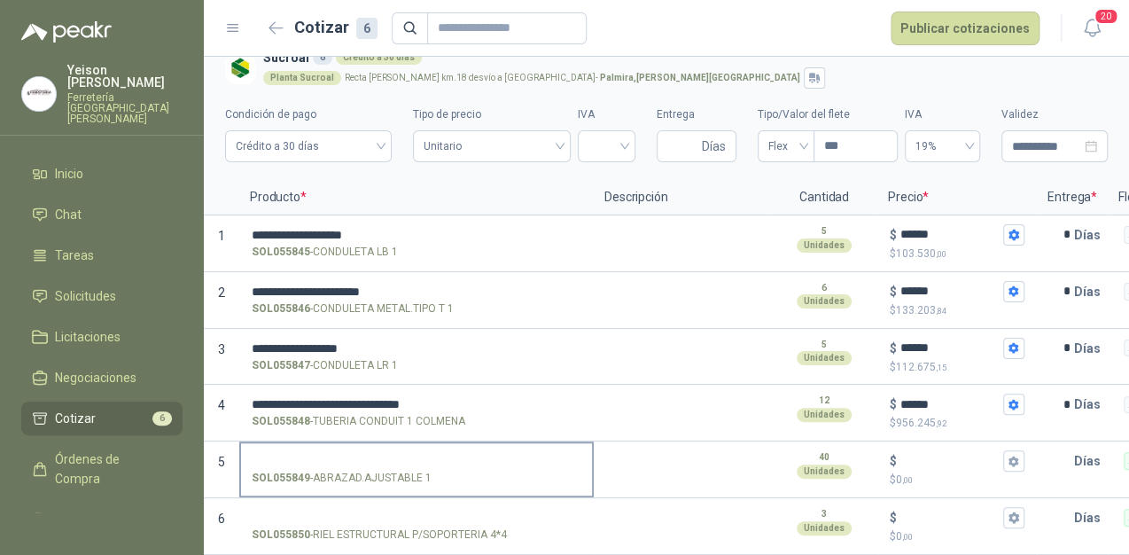
click at [312, 455] on input "SOL055849 - ABRAZAD.AJUSTABLE 1" at bounding box center [417, 461] width 330 height 13
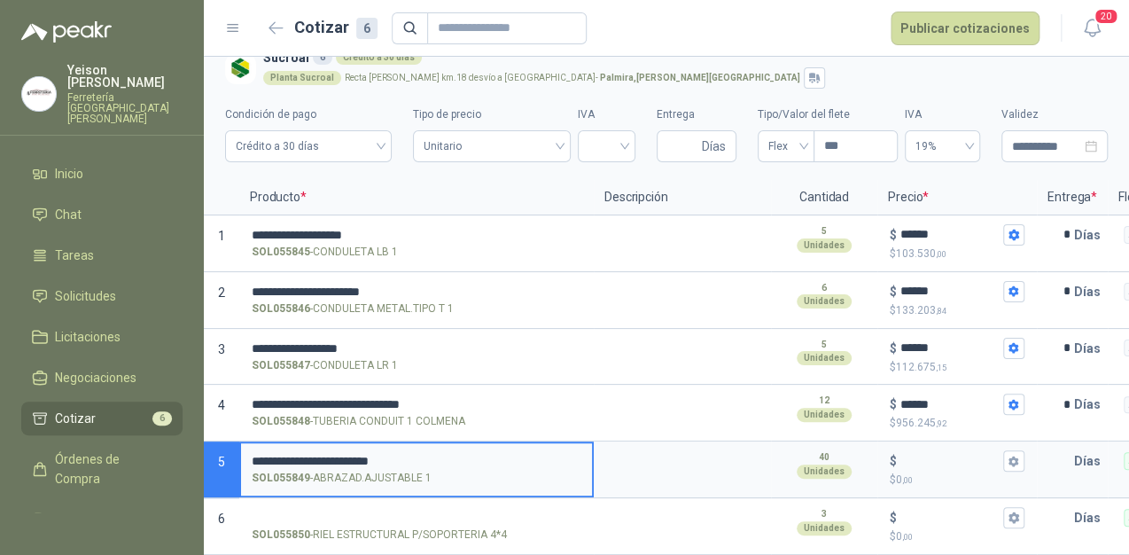
type input "**********"
click at [914, 450] on div "$" at bounding box center [957, 460] width 135 height 21
click at [914, 455] on input "$ $ 0 ,00" at bounding box center [949, 461] width 99 height 13
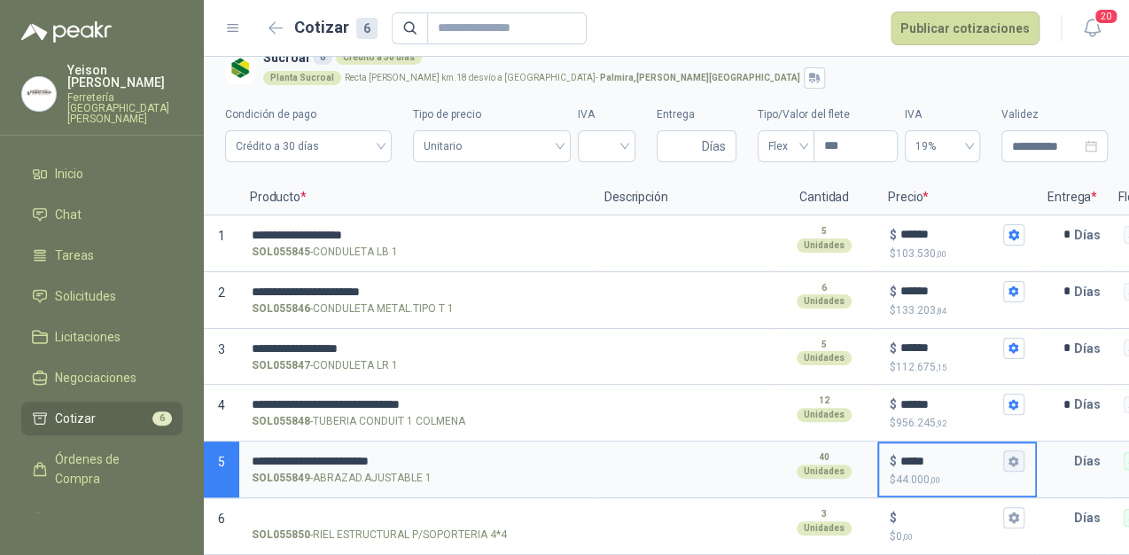
type input "*****"
click at [1017, 456] on icon "button" at bounding box center [1014, 461] width 10 height 11
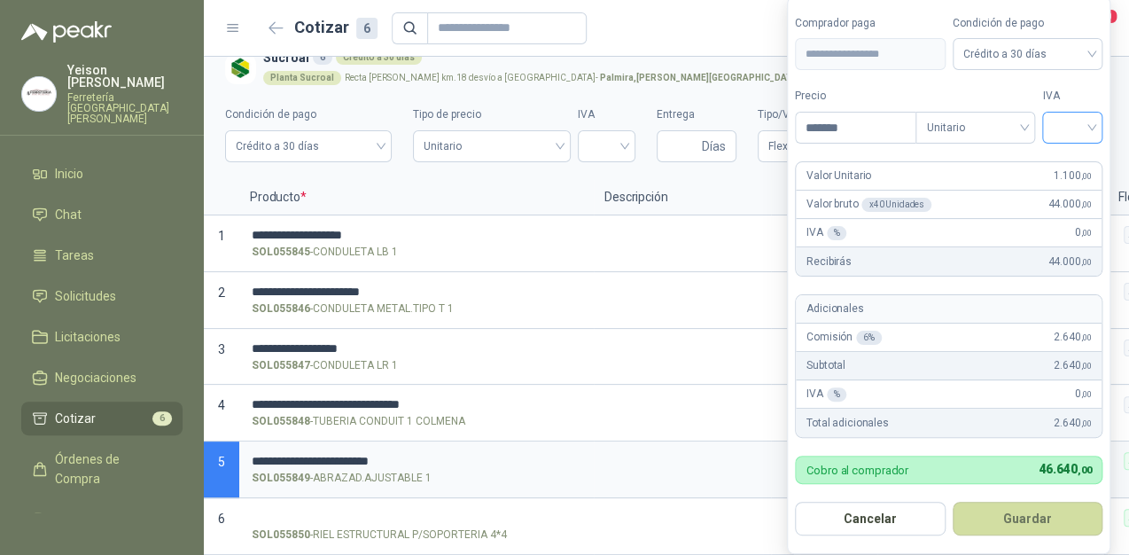
click at [1089, 128] on input "search" at bounding box center [1072, 126] width 39 height 27
click at [1072, 162] on div "19%" at bounding box center [1076, 165] width 33 height 19
click at [1041, 521] on button "Guardar" at bounding box center [1031, 519] width 152 height 34
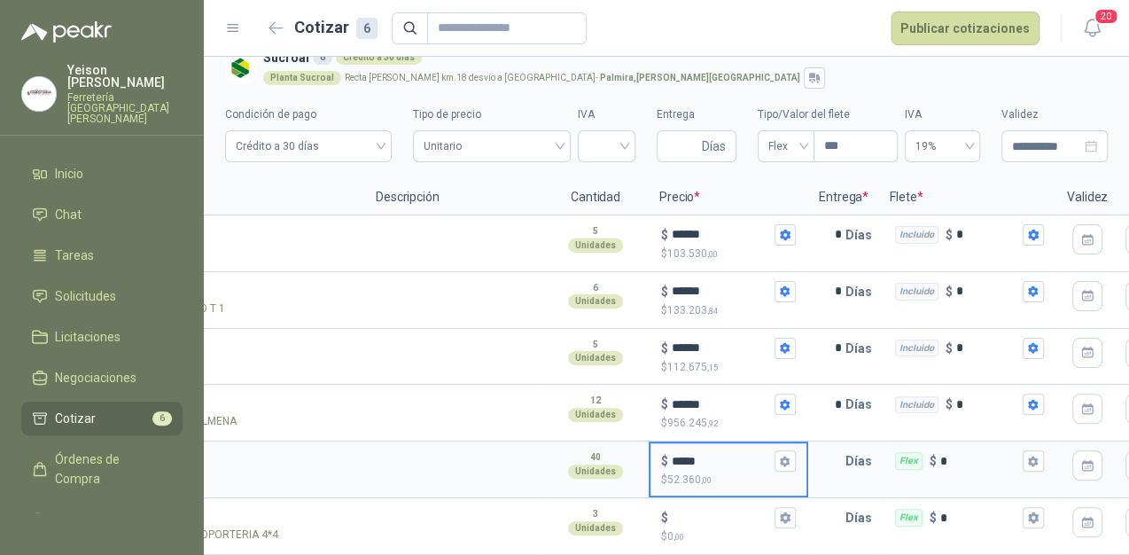
scroll to position [0, 269]
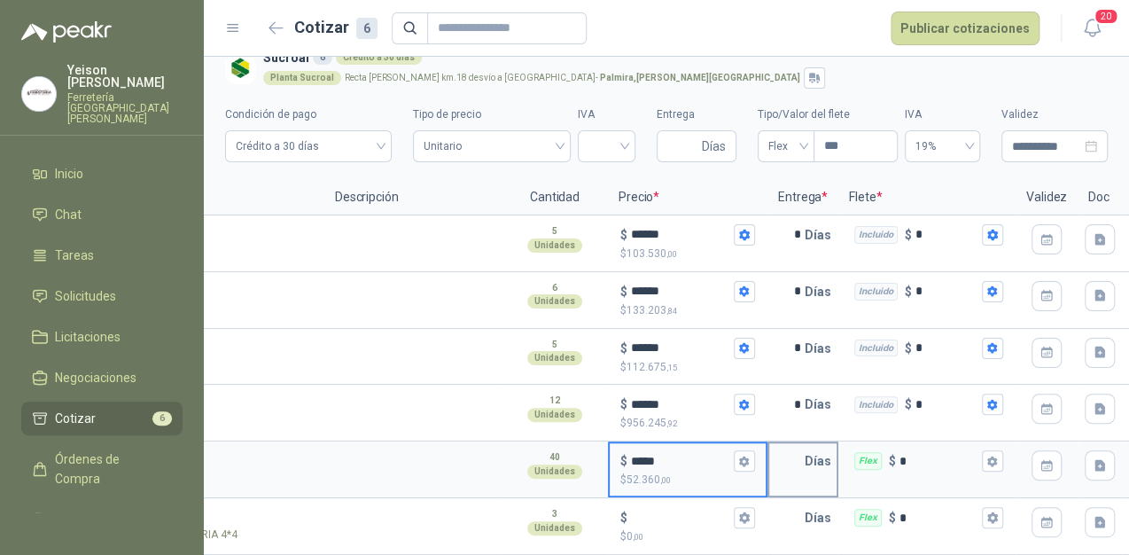
click at [806, 447] on p "Días" at bounding box center [822, 460] width 34 height 35
click at [791, 443] on input "text" at bounding box center [786, 460] width 35 height 35
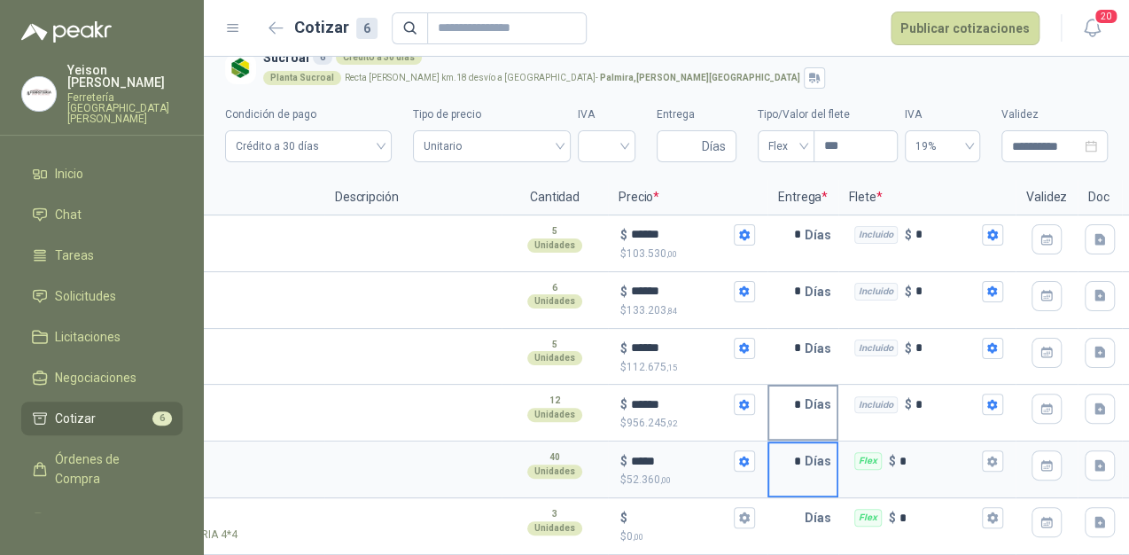
type input "*"
click at [793, 392] on input "*" at bounding box center [786, 403] width 35 height 35
click at [799, 386] on input "**" at bounding box center [786, 403] width 35 height 35
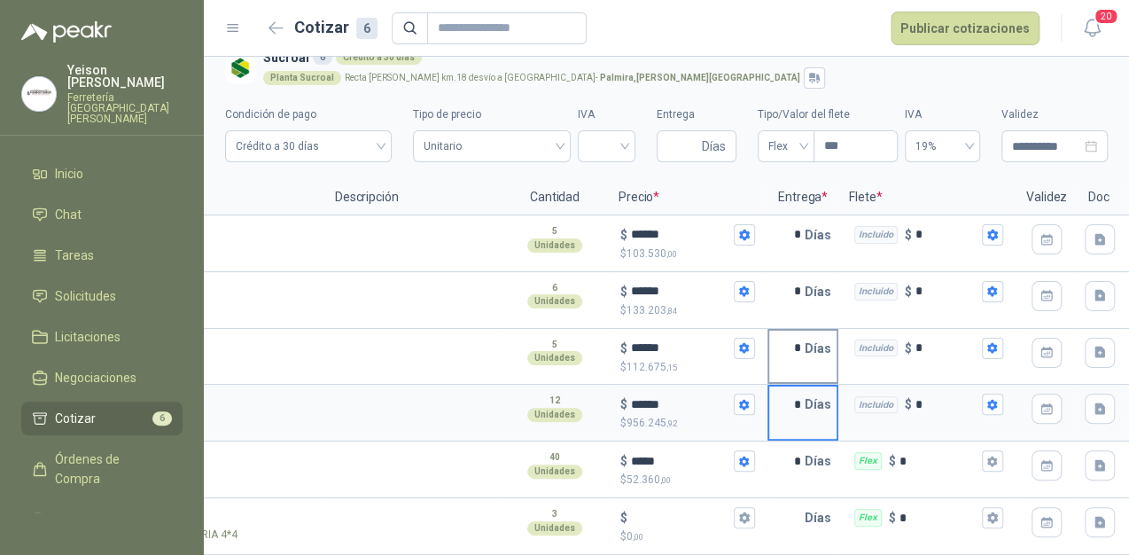
type input "*"
click at [795, 331] on input "*" at bounding box center [786, 348] width 35 height 35
click at [799, 331] on input "*" at bounding box center [786, 348] width 35 height 35
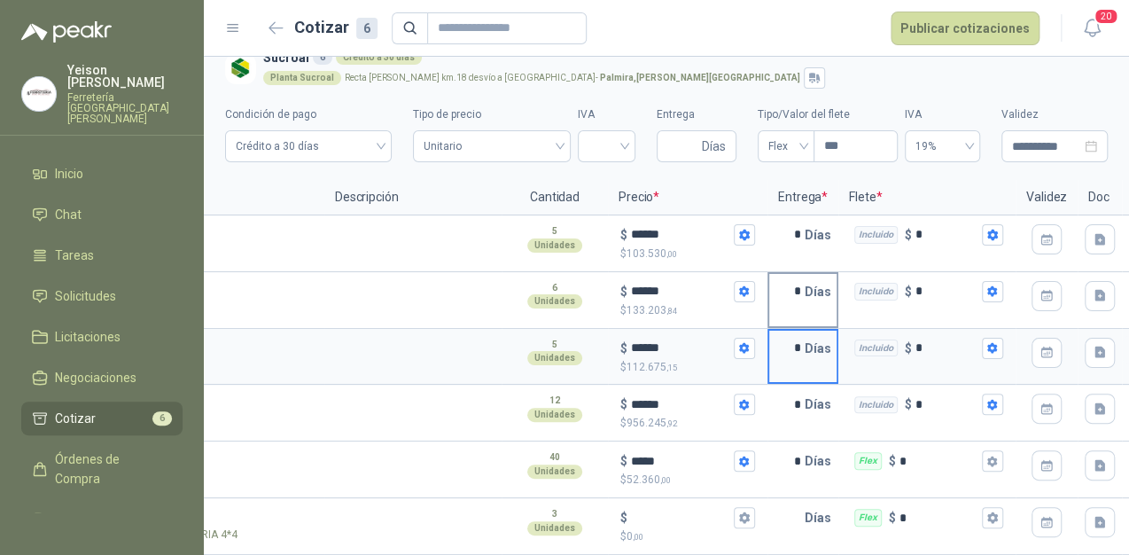
type input "*"
click at [793, 274] on input "*" at bounding box center [786, 291] width 35 height 35
click at [800, 274] on input "*" at bounding box center [786, 291] width 35 height 35
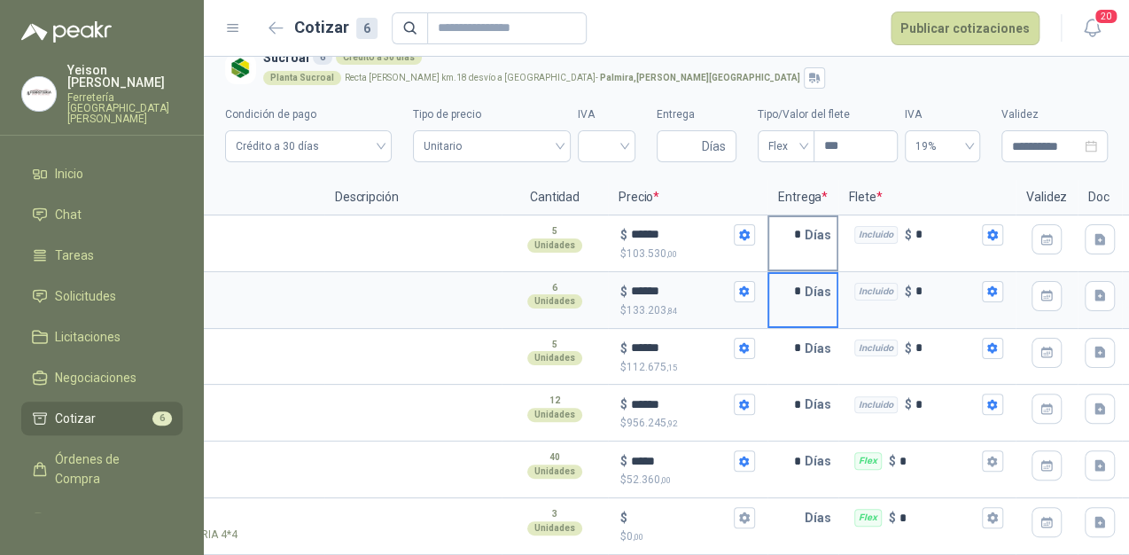
type input "*"
click at [799, 222] on input "*" at bounding box center [786, 234] width 35 height 35
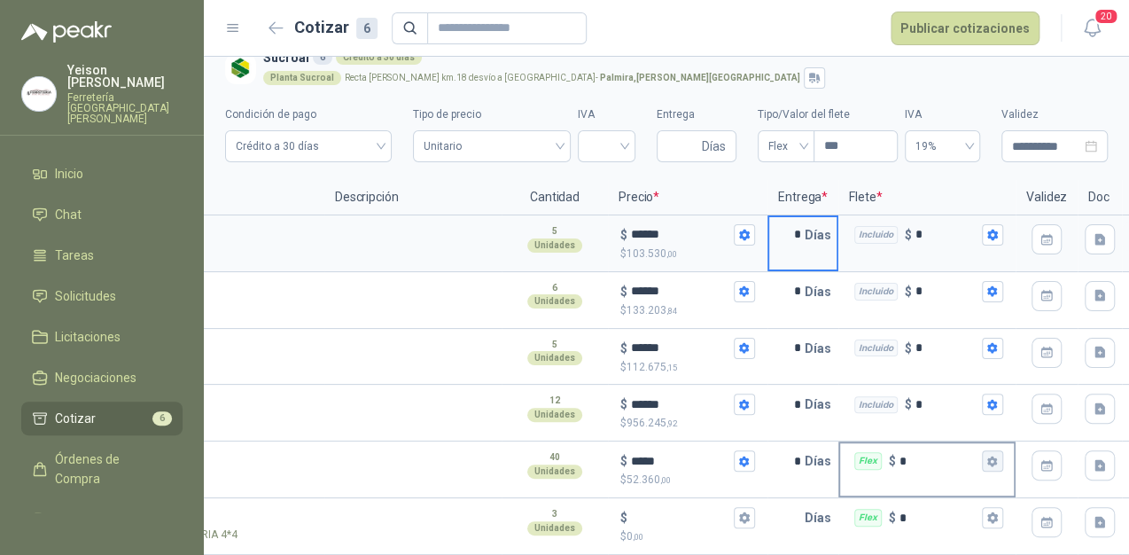
type input "*"
click at [987, 456] on icon "button" at bounding box center [992, 461] width 10 height 11
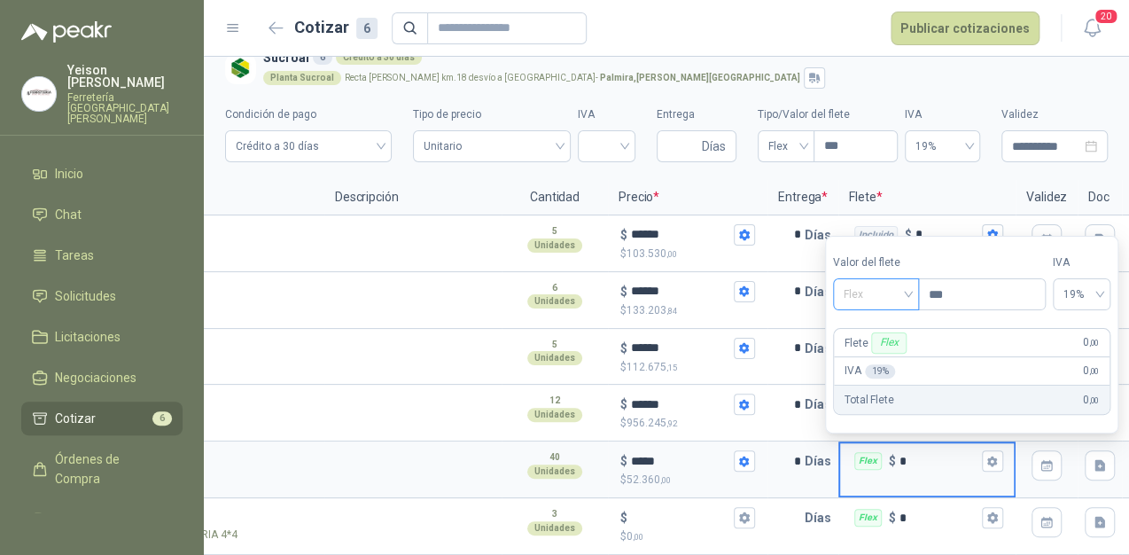
click at [908, 294] on span "Flex" at bounding box center [876, 294] width 65 height 27
click at [869, 358] on div "Incluido" at bounding box center [877, 359] width 62 height 19
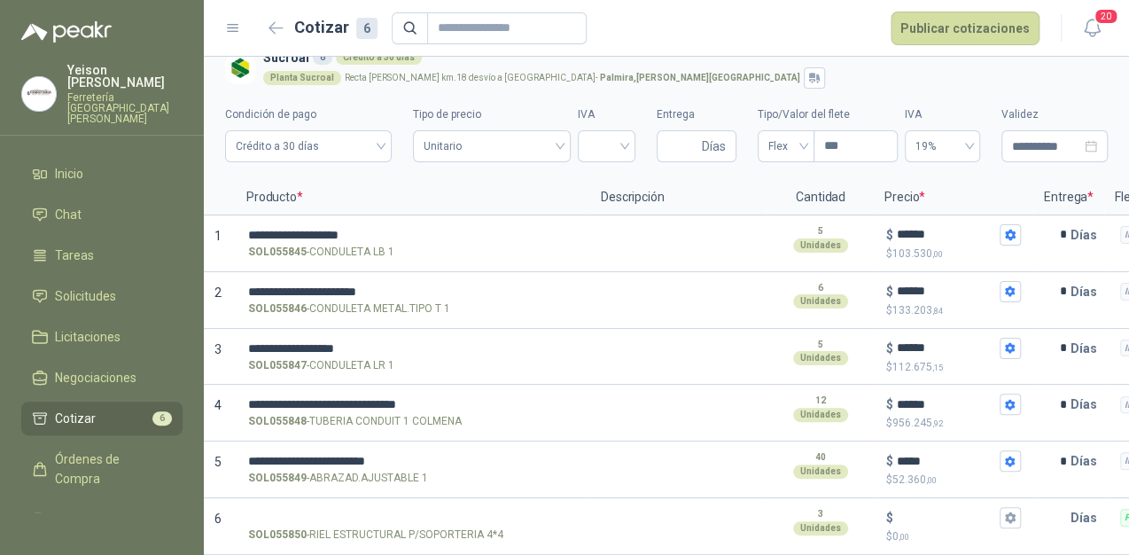
scroll to position [0, 0]
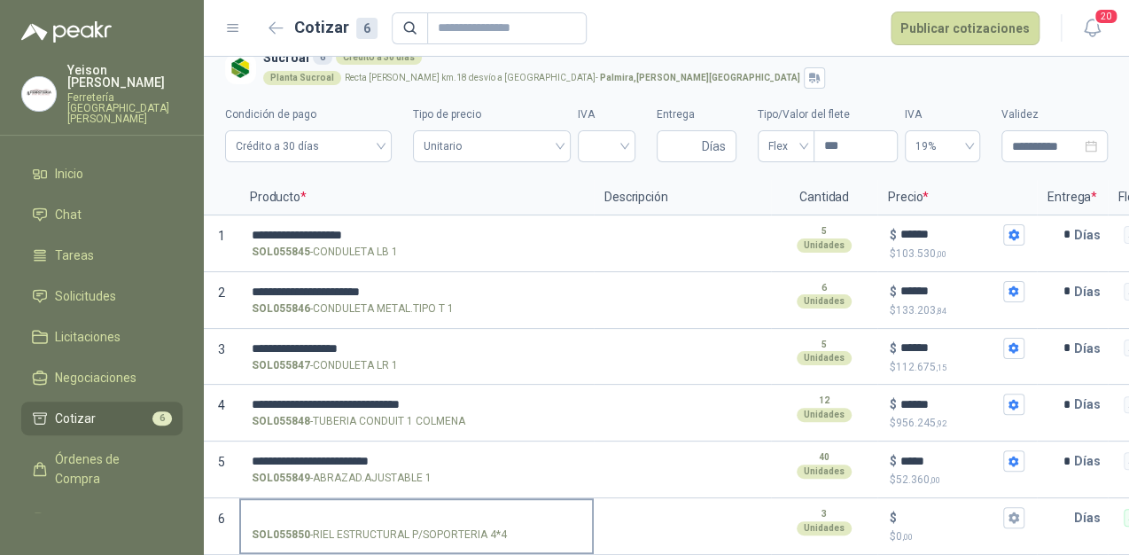
click at [336, 511] on input "SOL055850 - RIEL ESTRUCTURAL P/SOPORTERIA 4*4" at bounding box center [417, 517] width 330 height 13
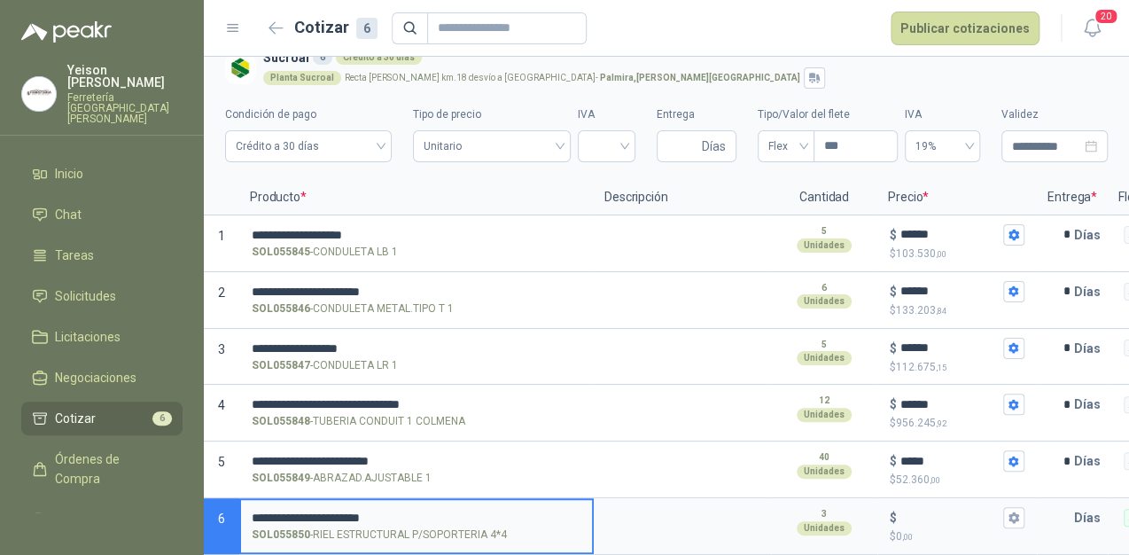
click at [359, 511] on input "**********" at bounding box center [417, 517] width 330 height 13
click at [361, 511] on input "**********" at bounding box center [417, 517] width 330 height 13
type input "**********"
click at [915, 511] on input "$ $ 0 ,00" at bounding box center [949, 517] width 99 height 13
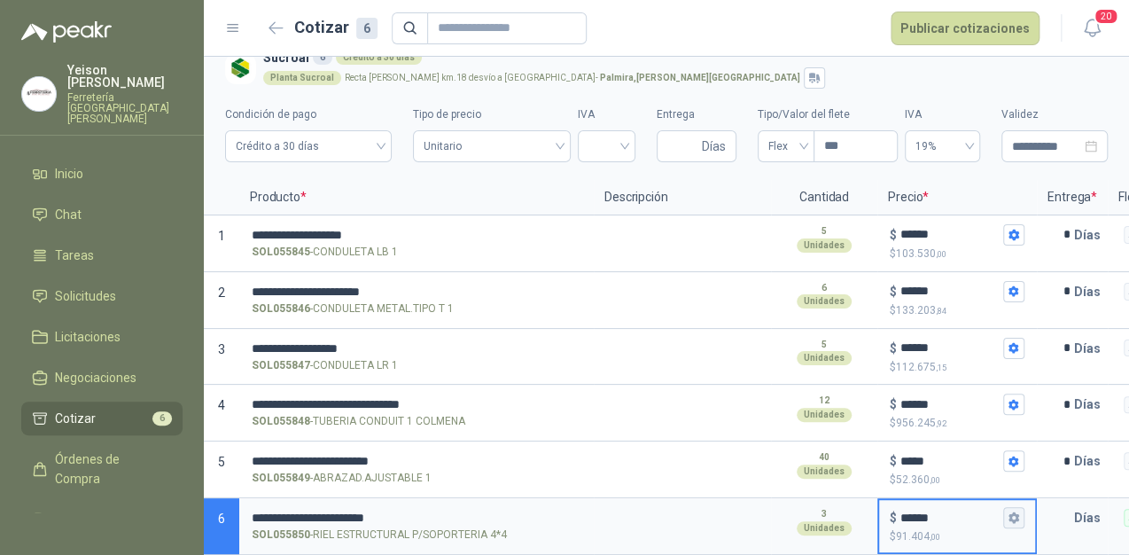
type input "******"
click at [1023, 507] on button "$ ****** $ 91.404 ,00" at bounding box center [1013, 517] width 21 height 21
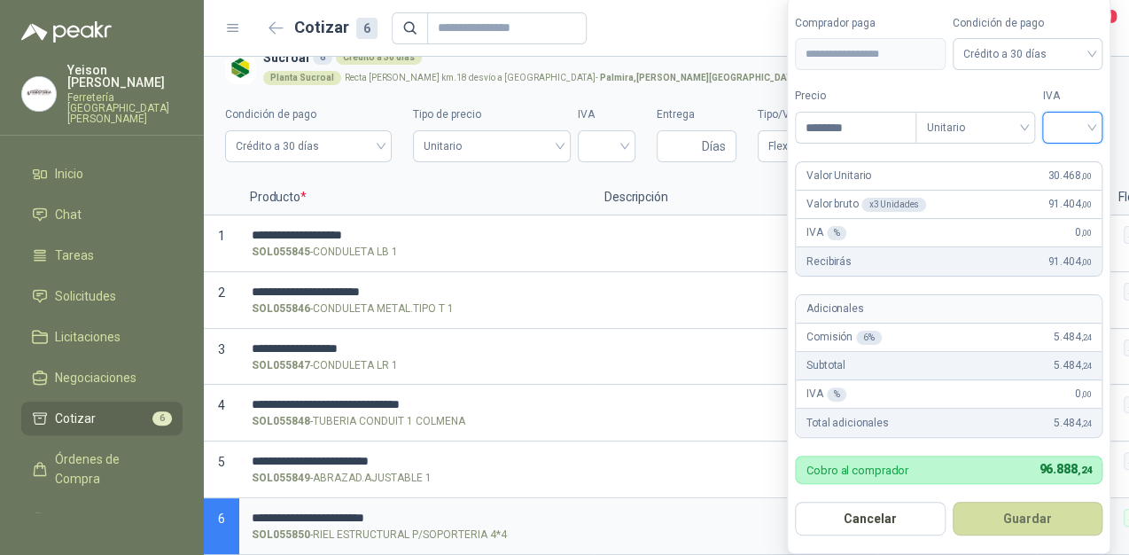
click at [1090, 123] on input "search" at bounding box center [1072, 126] width 39 height 27
click at [1070, 161] on div "19%" at bounding box center [1076, 165] width 33 height 19
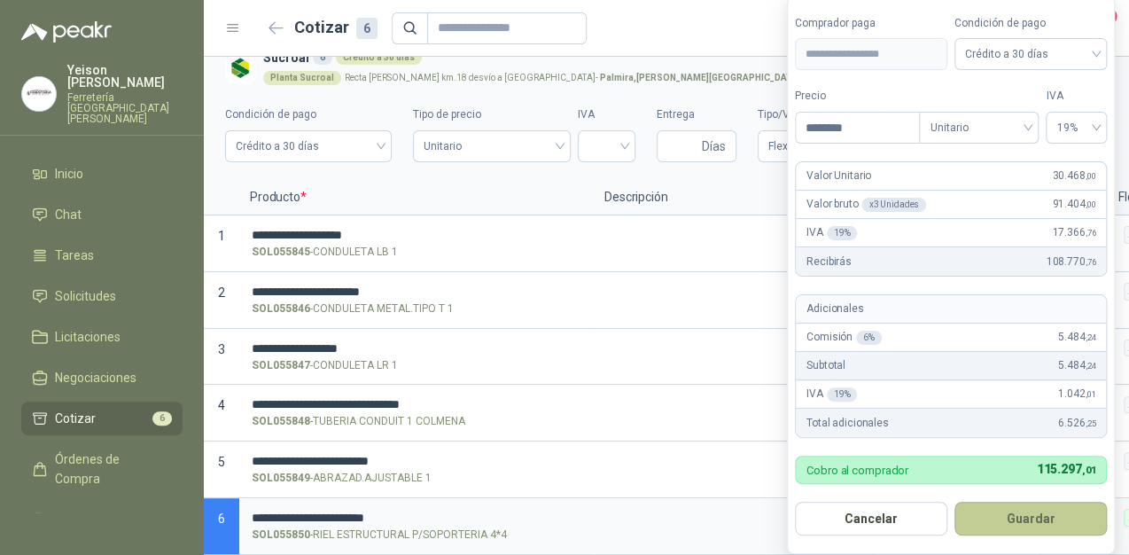
click at [1012, 508] on button "Guardar" at bounding box center [1031, 519] width 152 height 34
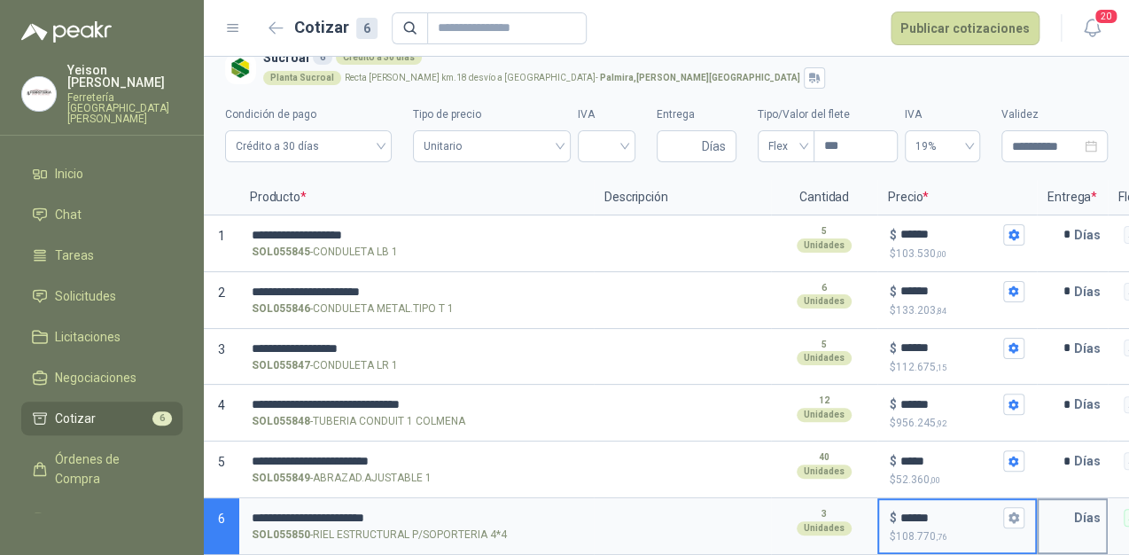
click at [1064, 505] on input "text" at bounding box center [1056, 517] width 35 height 35
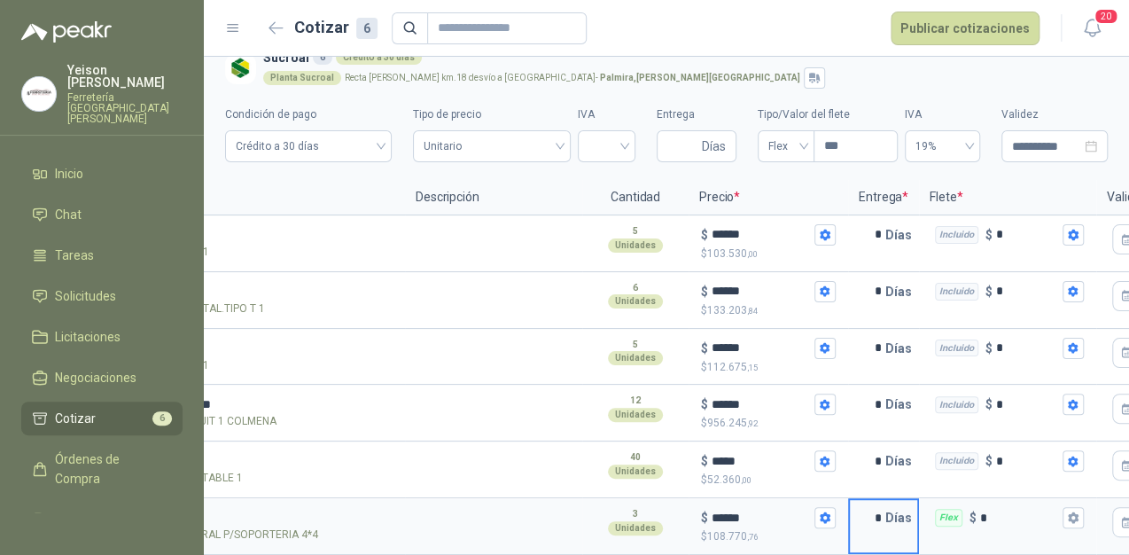
scroll to position [0, 326]
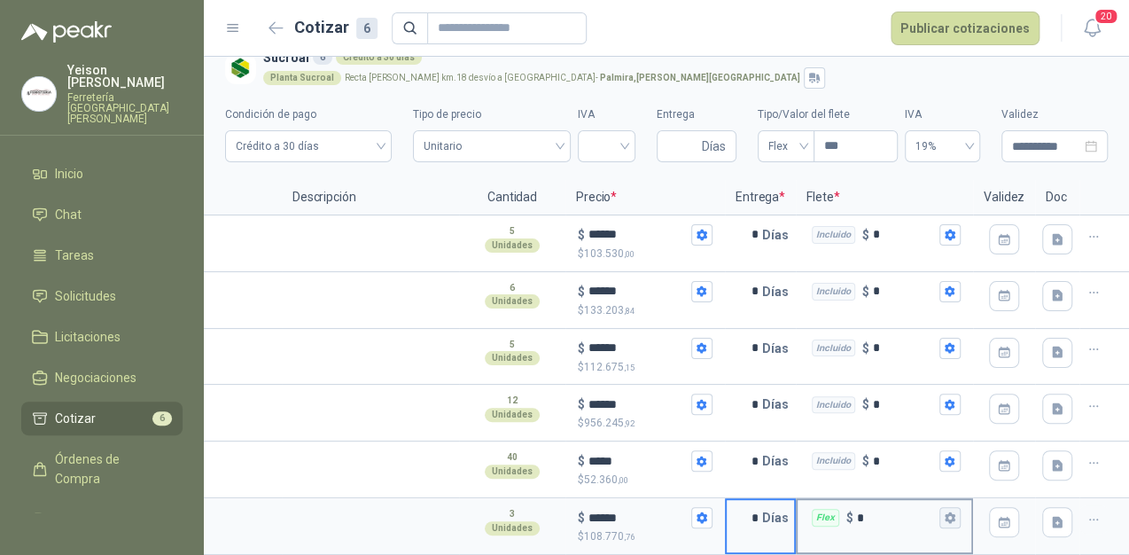
type input "*"
click at [944, 511] on icon "button" at bounding box center [950, 517] width 12 height 12
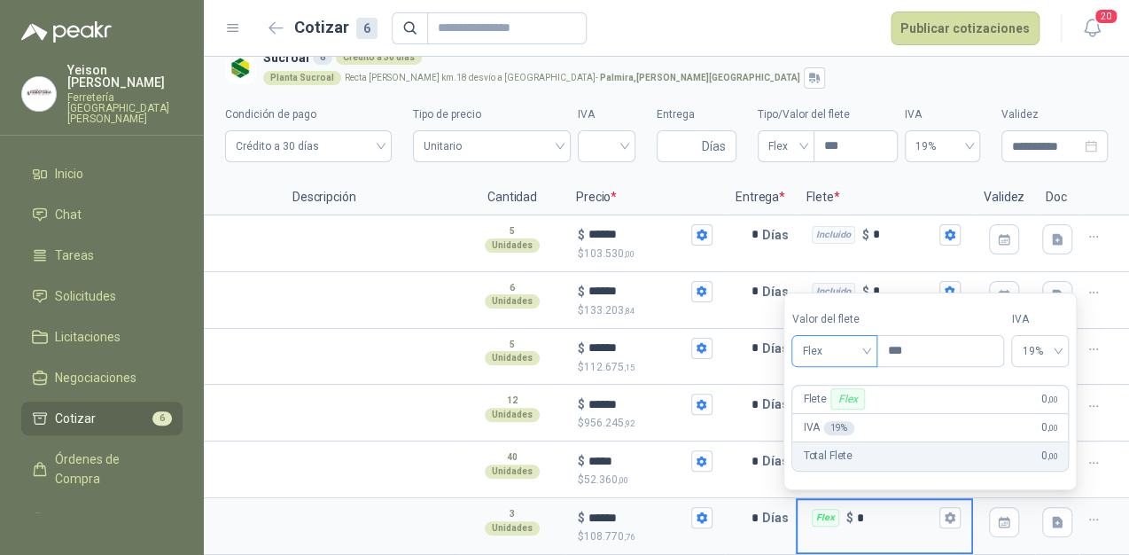
click at [876, 342] on div "Flex" at bounding box center [834, 351] width 86 height 32
click at [831, 421] on div "Incluido" at bounding box center [837, 416] width 62 height 19
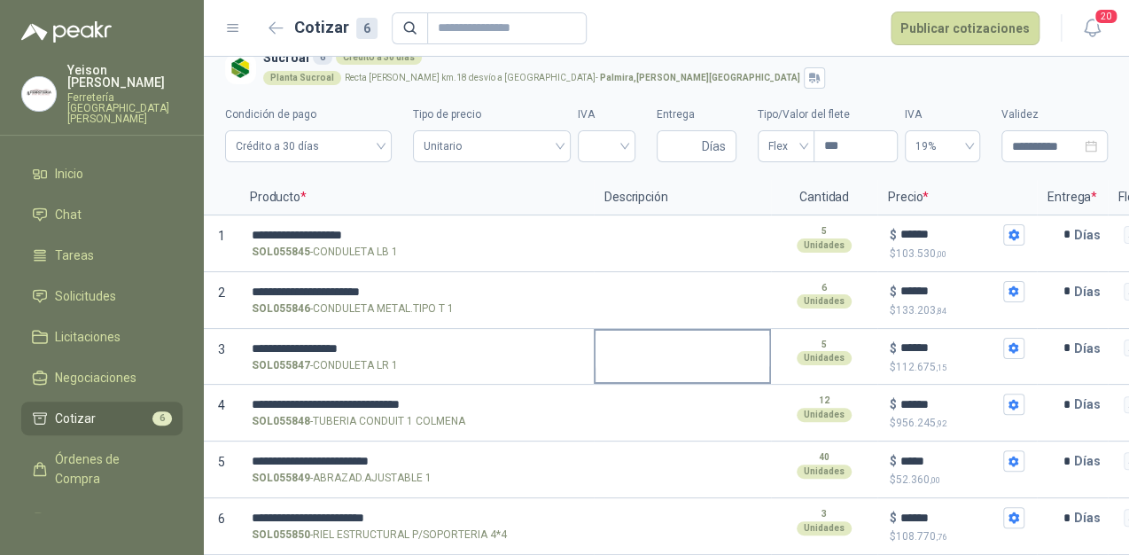
scroll to position [0, 0]
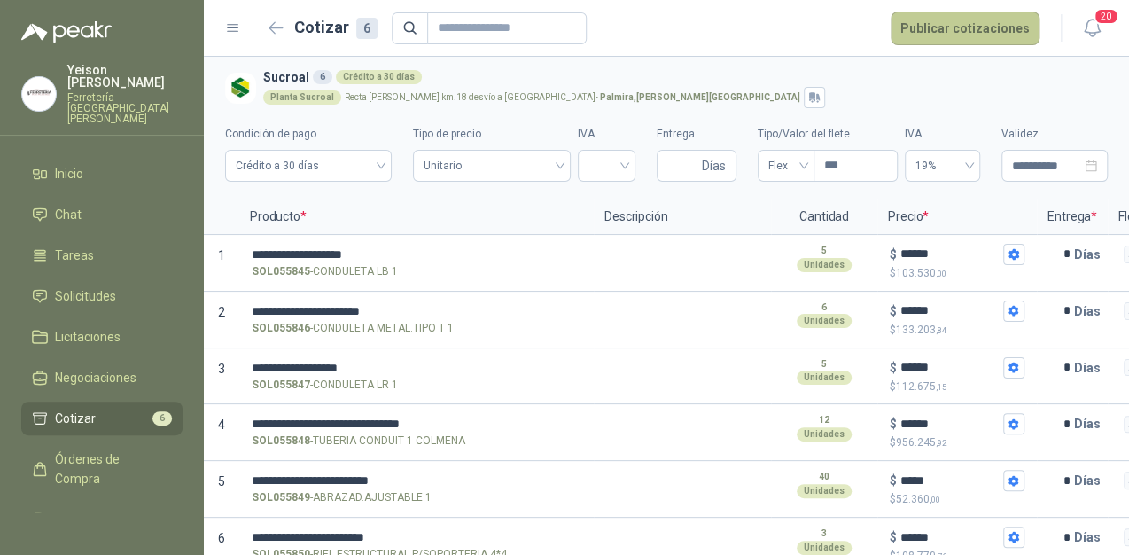
click at [948, 21] on button "Publicar cotizaciones" at bounding box center [965, 29] width 149 height 34
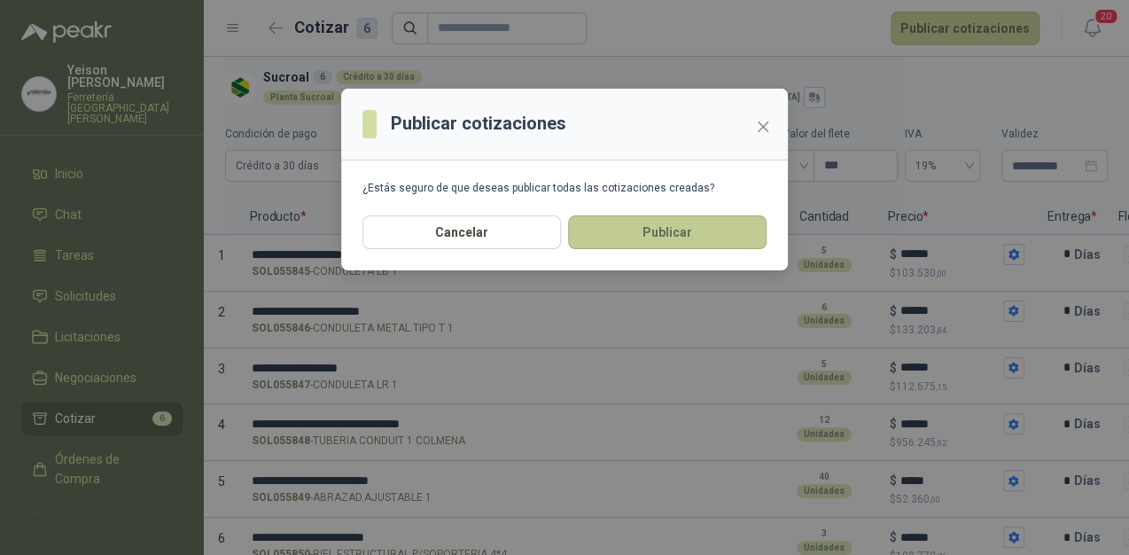
click at [617, 229] on button "Publicar" at bounding box center [667, 232] width 199 height 34
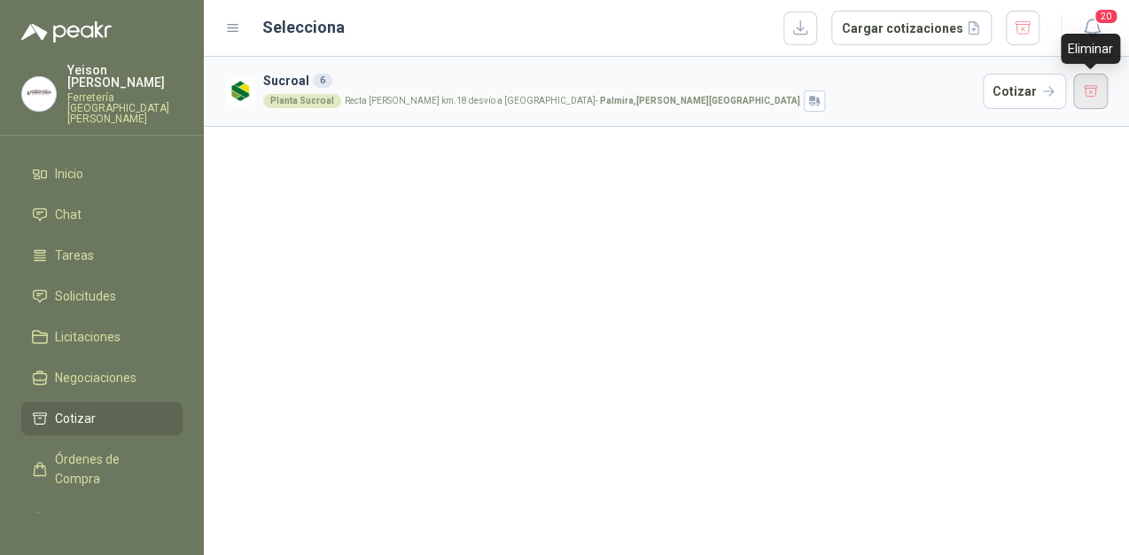
click at [1082, 82] on button "button" at bounding box center [1090, 91] width 35 height 35
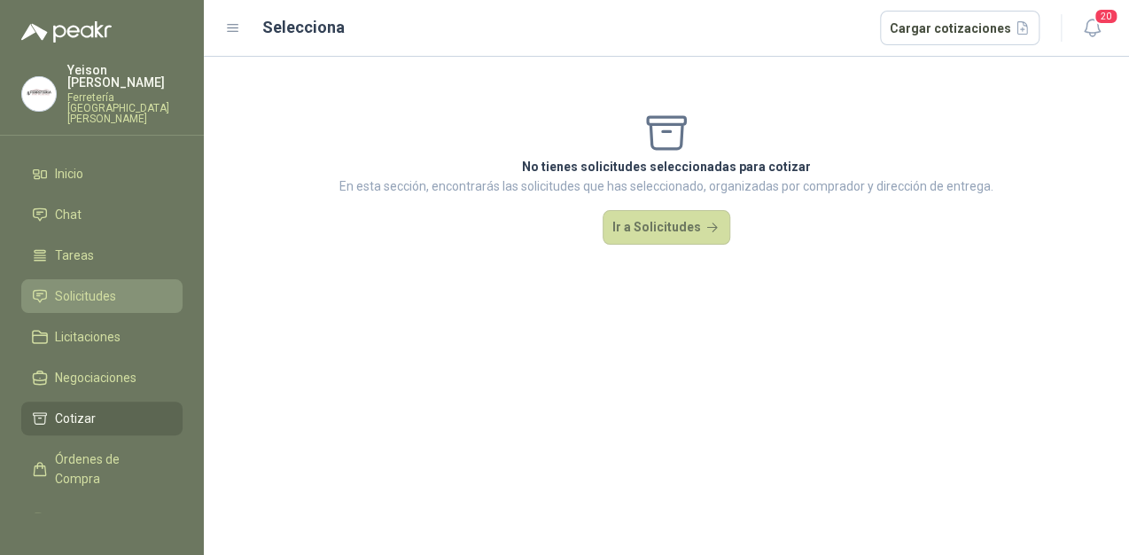
click at [95, 286] on span "Solicitudes" at bounding box center [85, 295] width 61 height 19
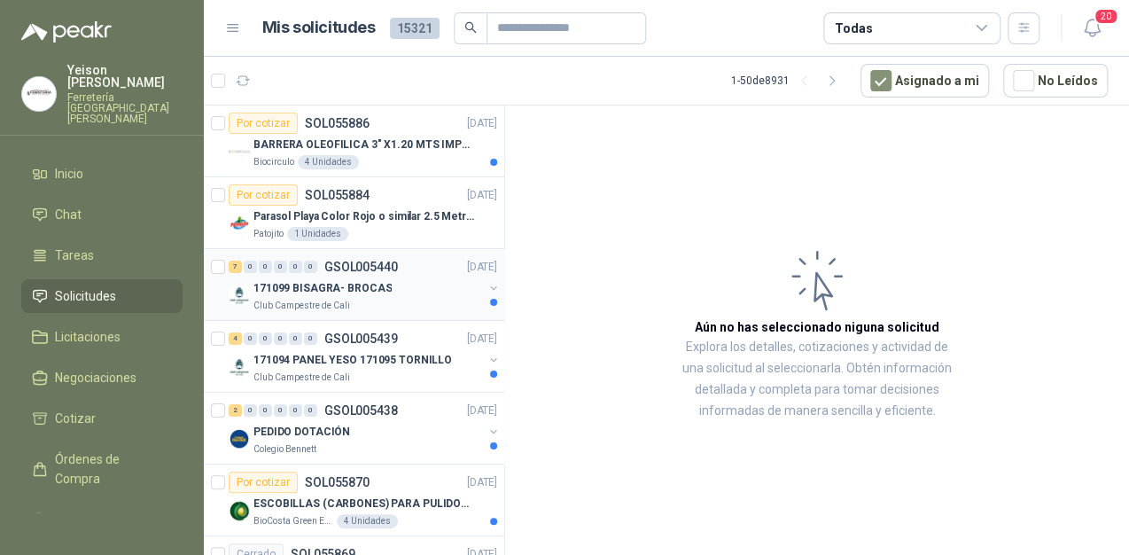
click at [356, 281] on p "171099 BISAGRA- BROCAS" at bounding box center [322, 288] width 138 height 17
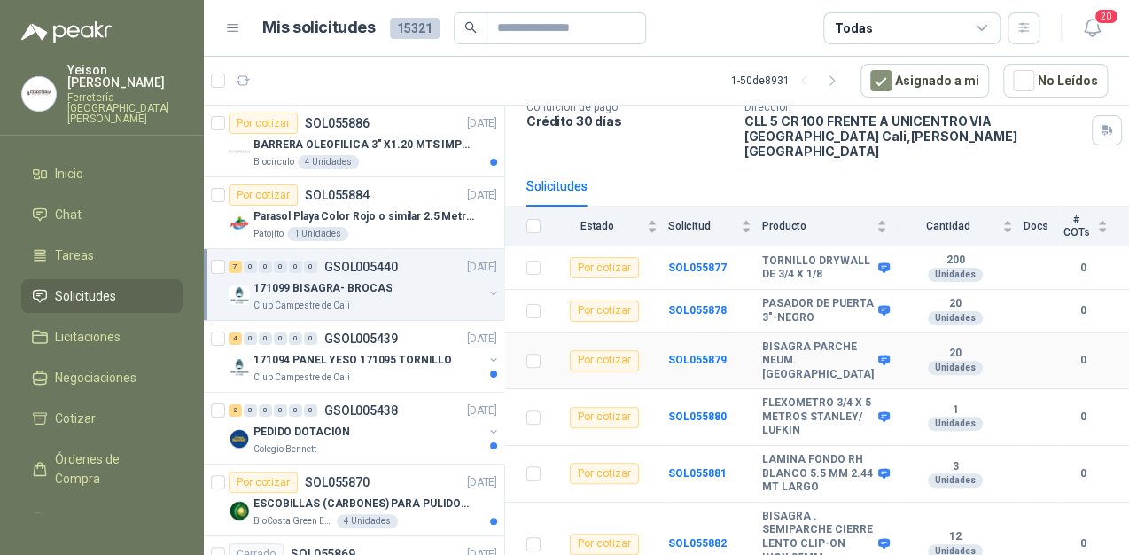
scroll to position [213, 0]
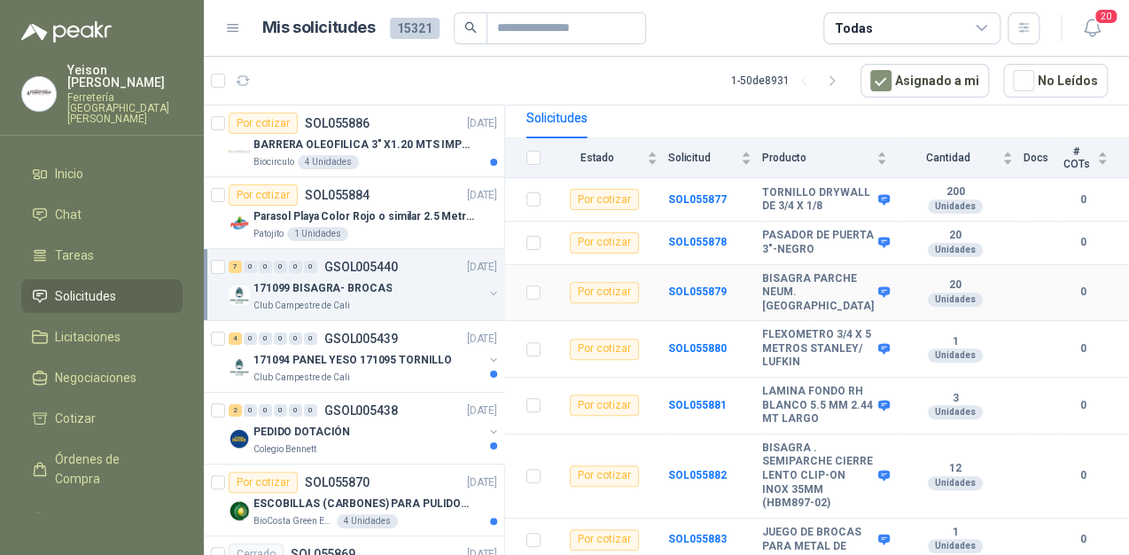
drag, startPoint x: 805, startPoint y: 309, endPoint x: 770, endPoint y: 267, distance: 54.8
click at [770, 267] on tr "Por cotizar SOL055879 BISAGRA PARCHE NEUM. BIPNE - CIERRE LENTO 20 Unidades 0" at bounding box center [817, 293] width 624 height 57
copy tr "BISAGRA PARCHE NEUM. [GEOGRAPHIC_DATA]"
